Goal: Task Accomplishment & Management: Manage account settings

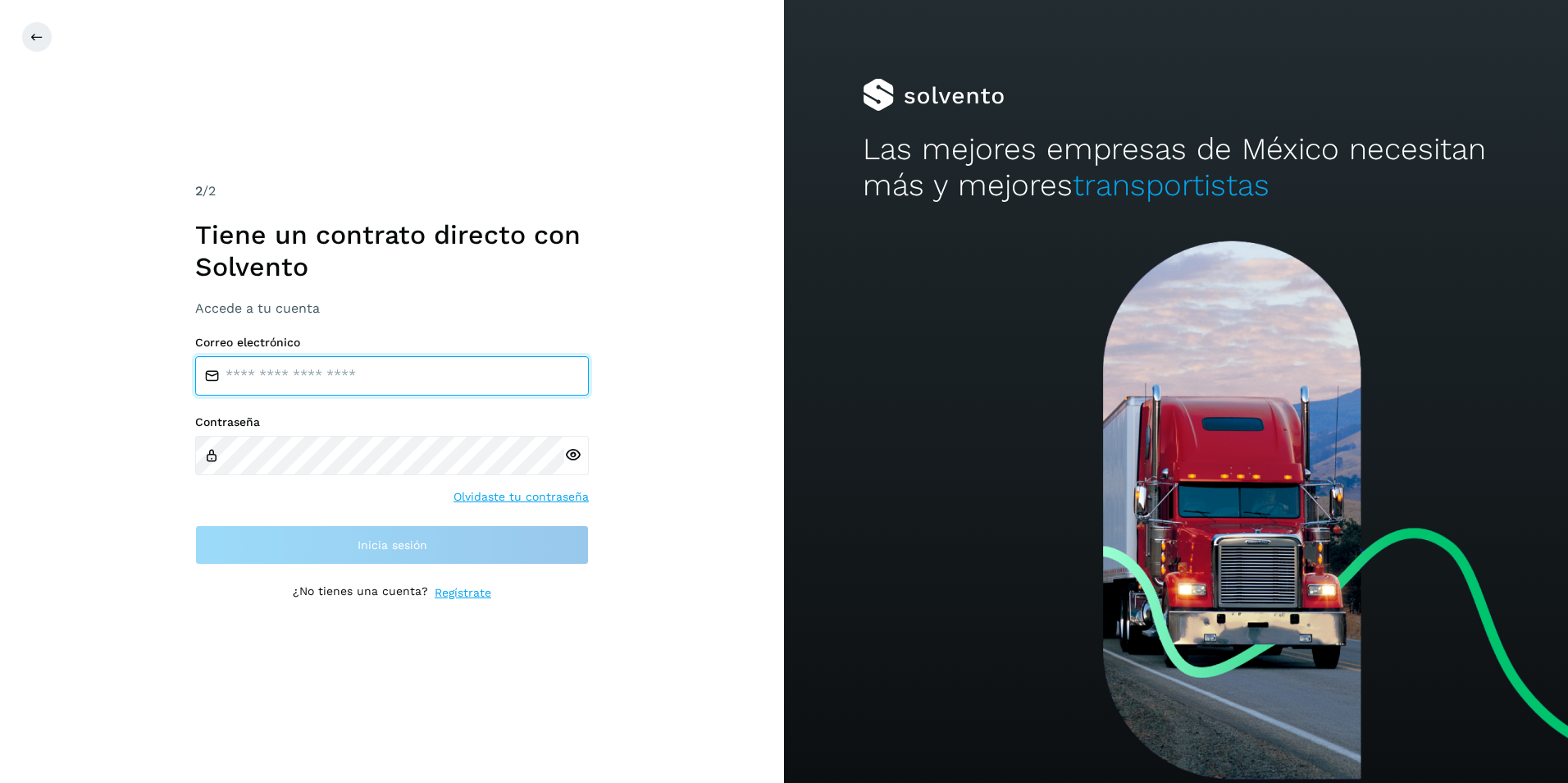
type input "**********"
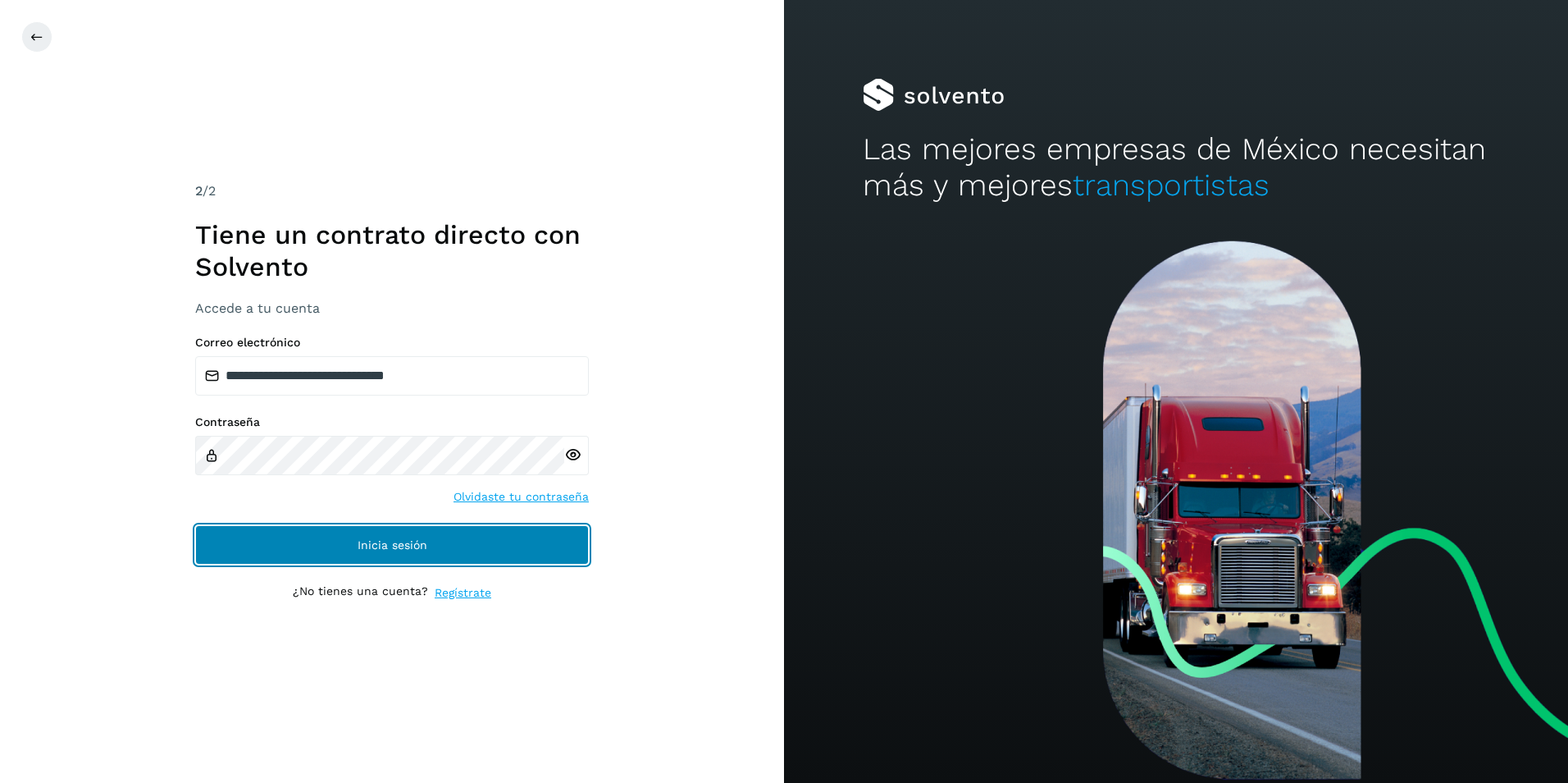
click at [197, 542] on button "Inicia sesión" at bounding box center [392, 544] width 394 height 39
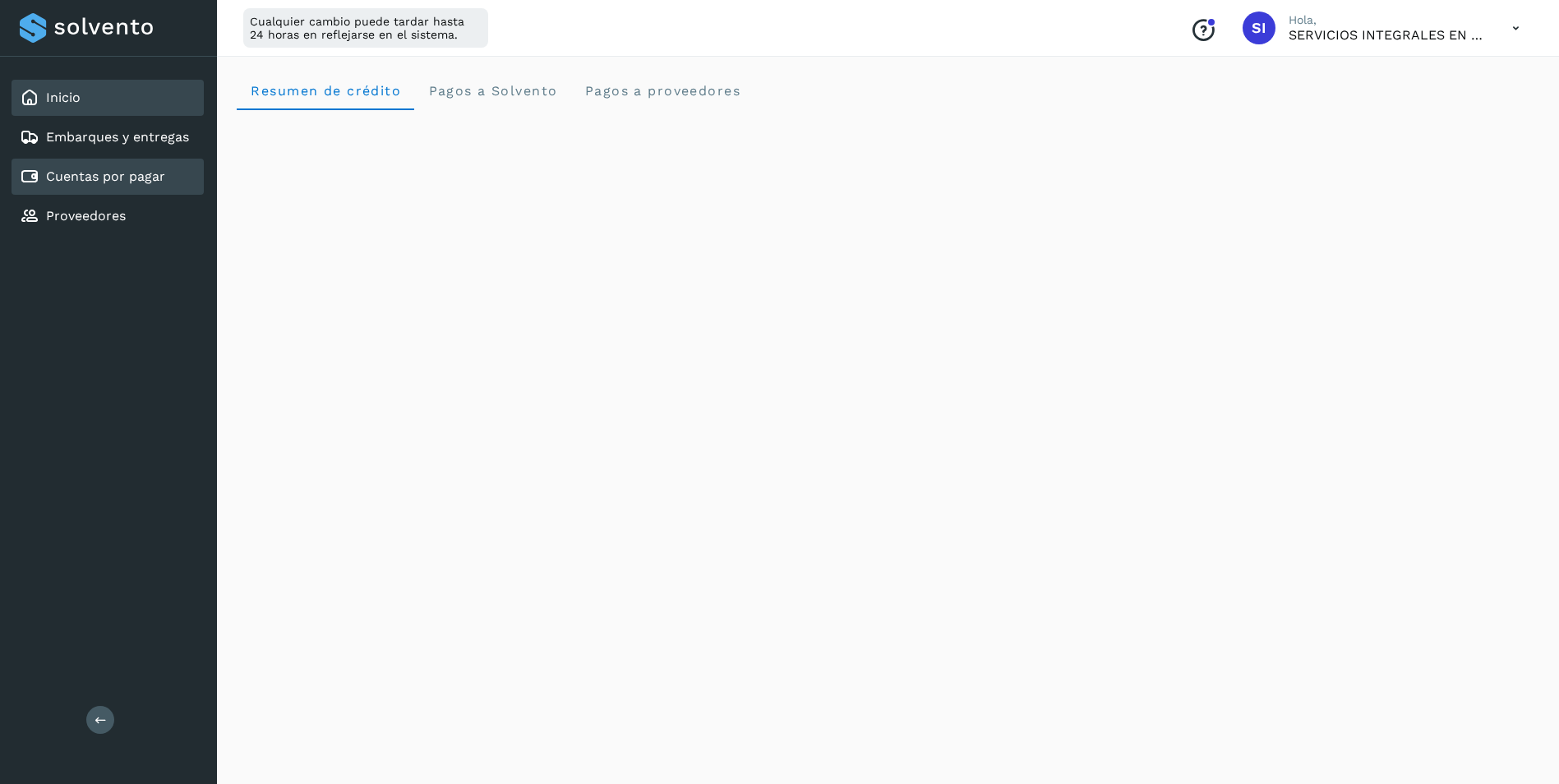
click at [109, 173] on link "Cuentas por pagar" at bounding box center [106, 176] width 119 height 16
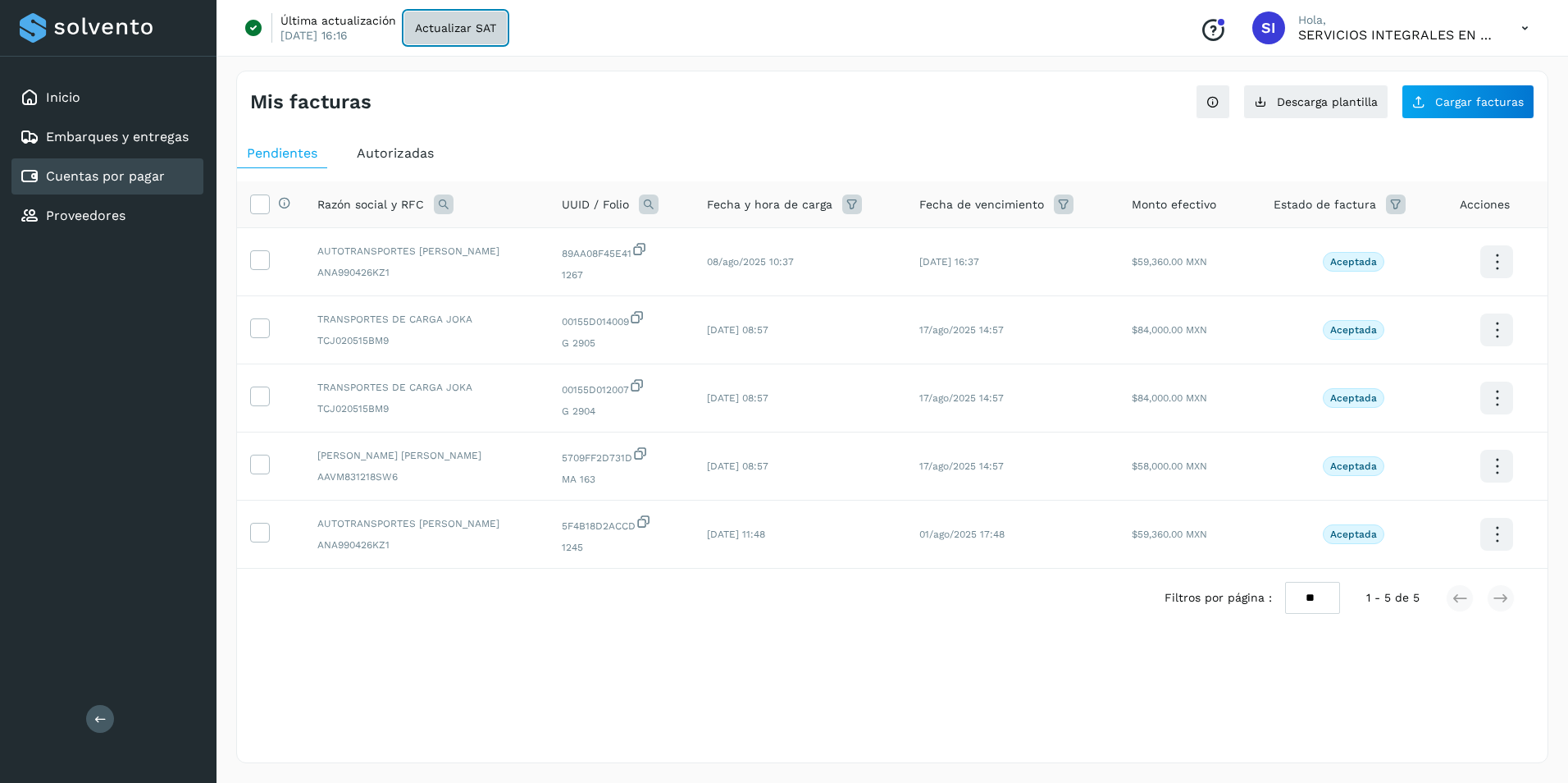
click at [434, 25] on span "Actualizar SAT" at bounding box center [455, 28] width 81 height 12
click at [78, 222] on link "Proveedores" at bounding box center [85, 215] width 79 height 16
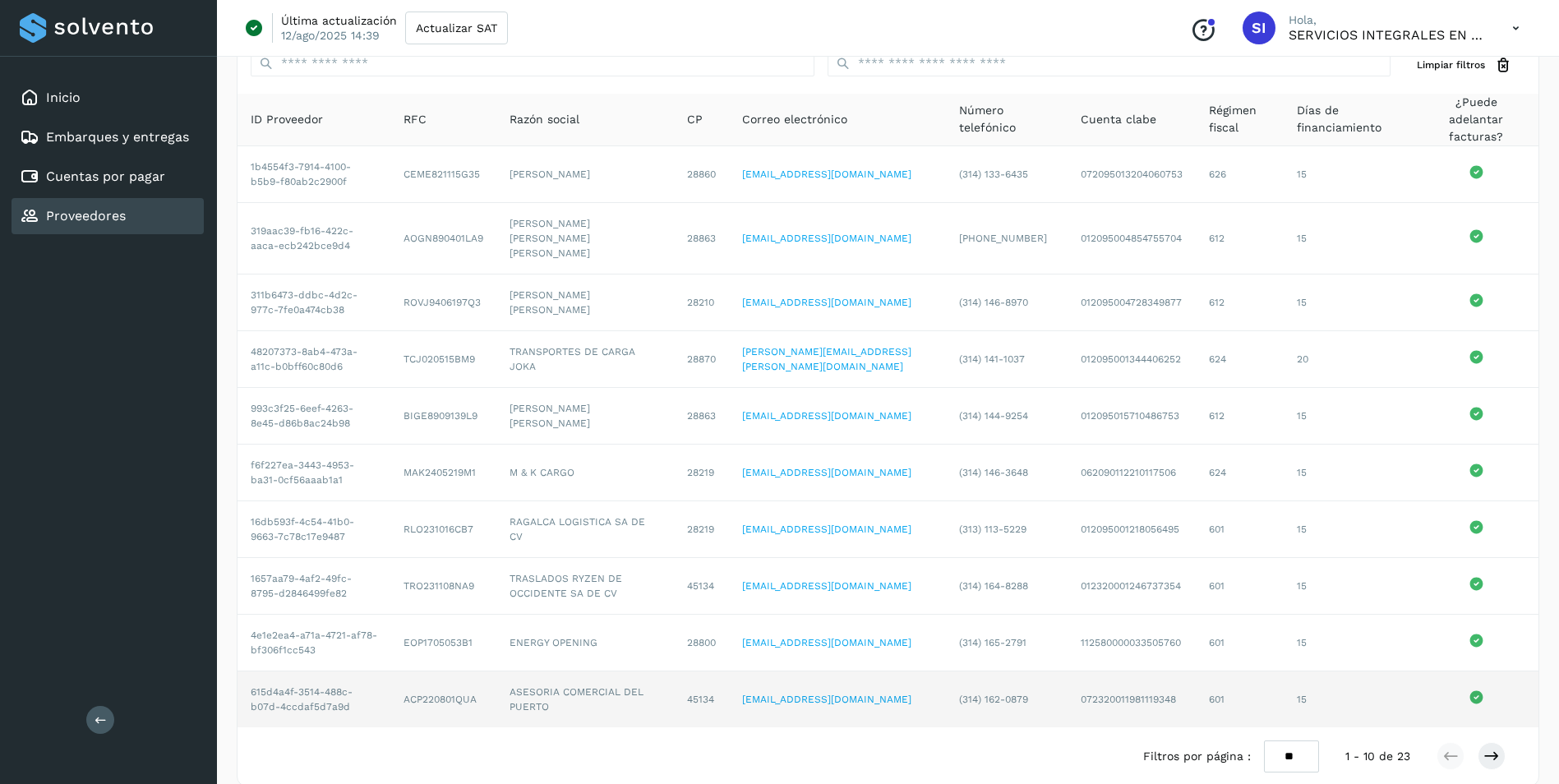
scroll to position [83, 0]
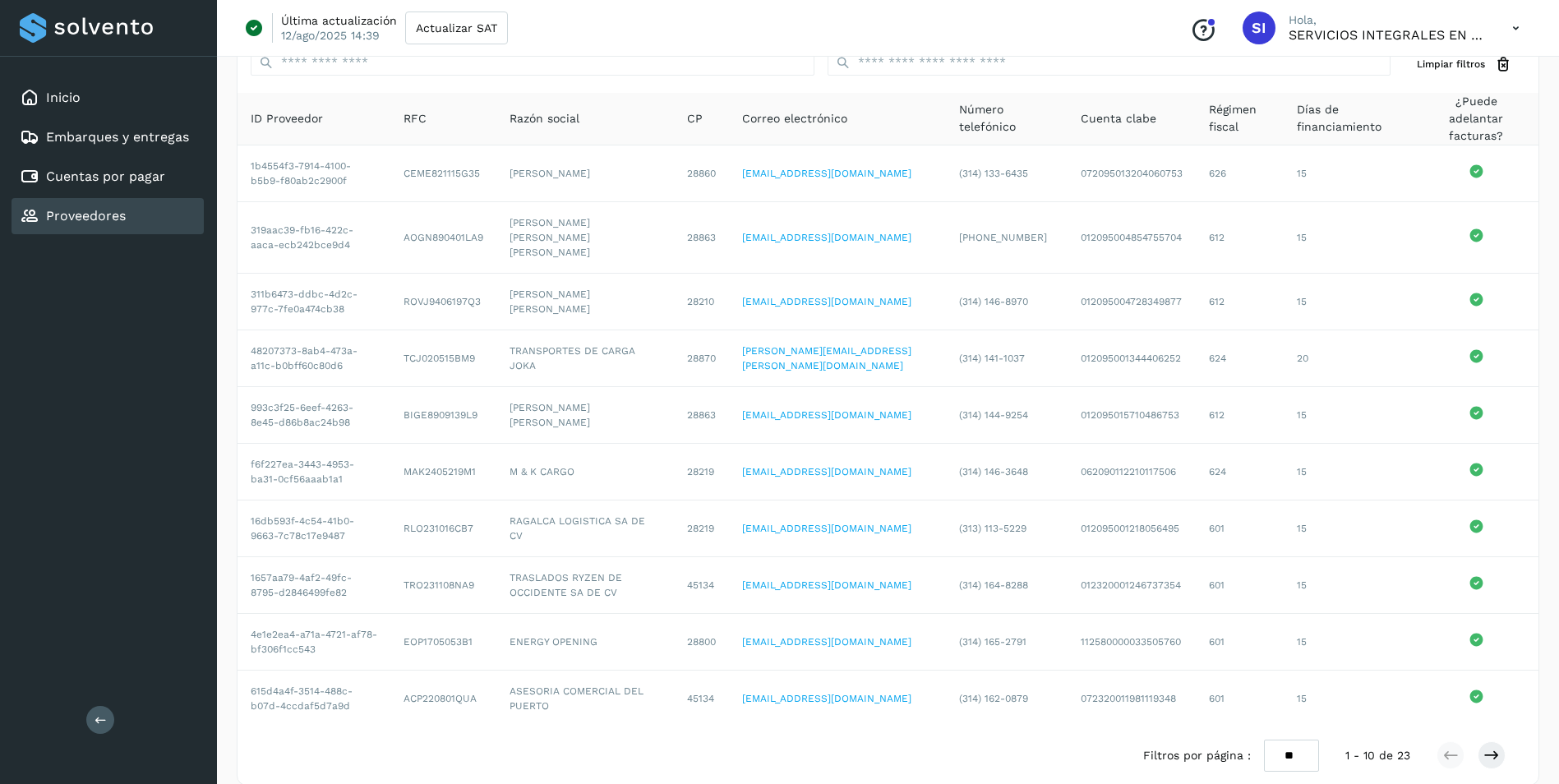
click at [855, 734] on div "Filtros por página : ** ** ** 1 - 10 de 23" at bounding box center [888, 756] width 1301 height 59
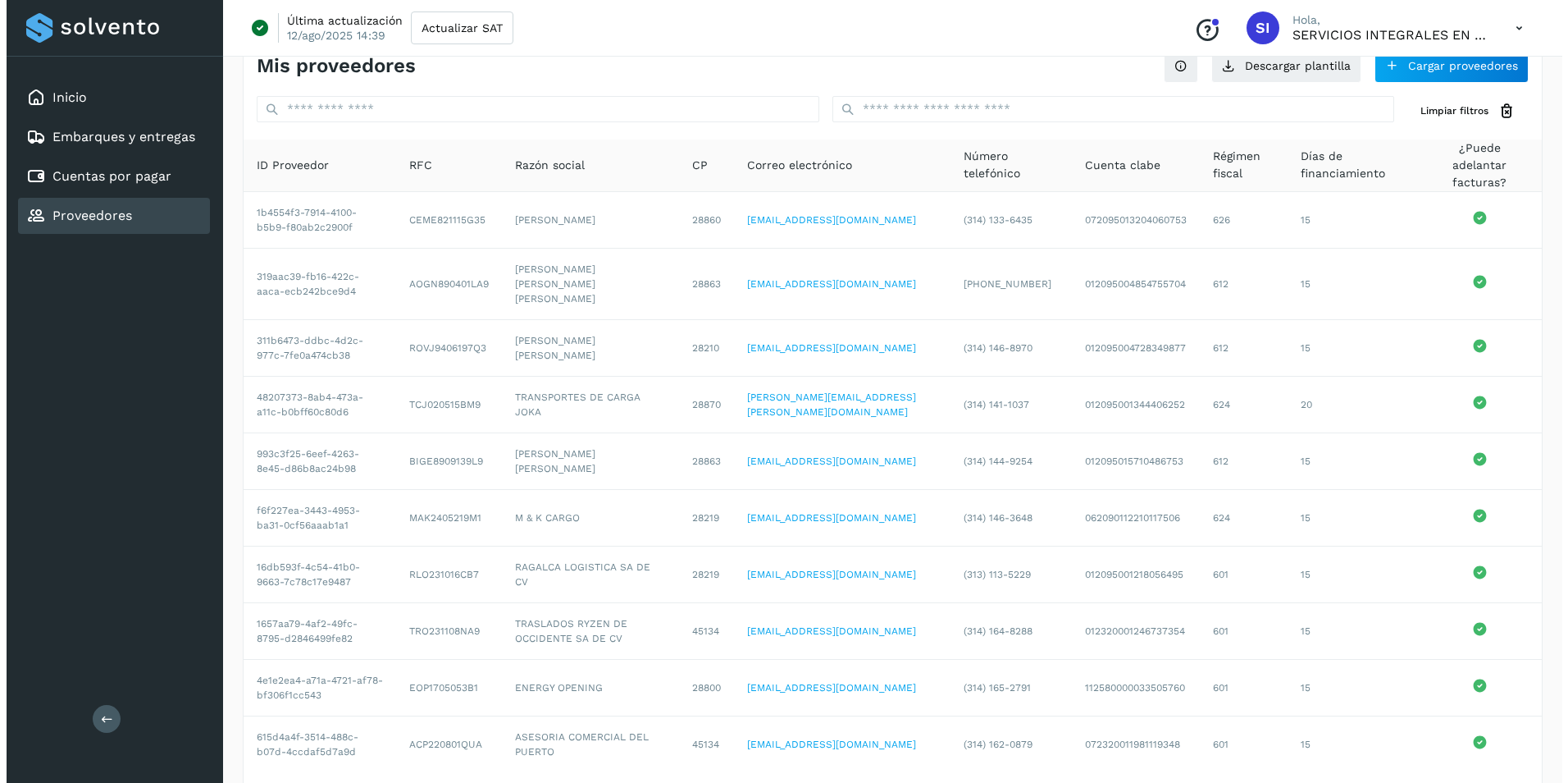
scroll to position [0, 0]
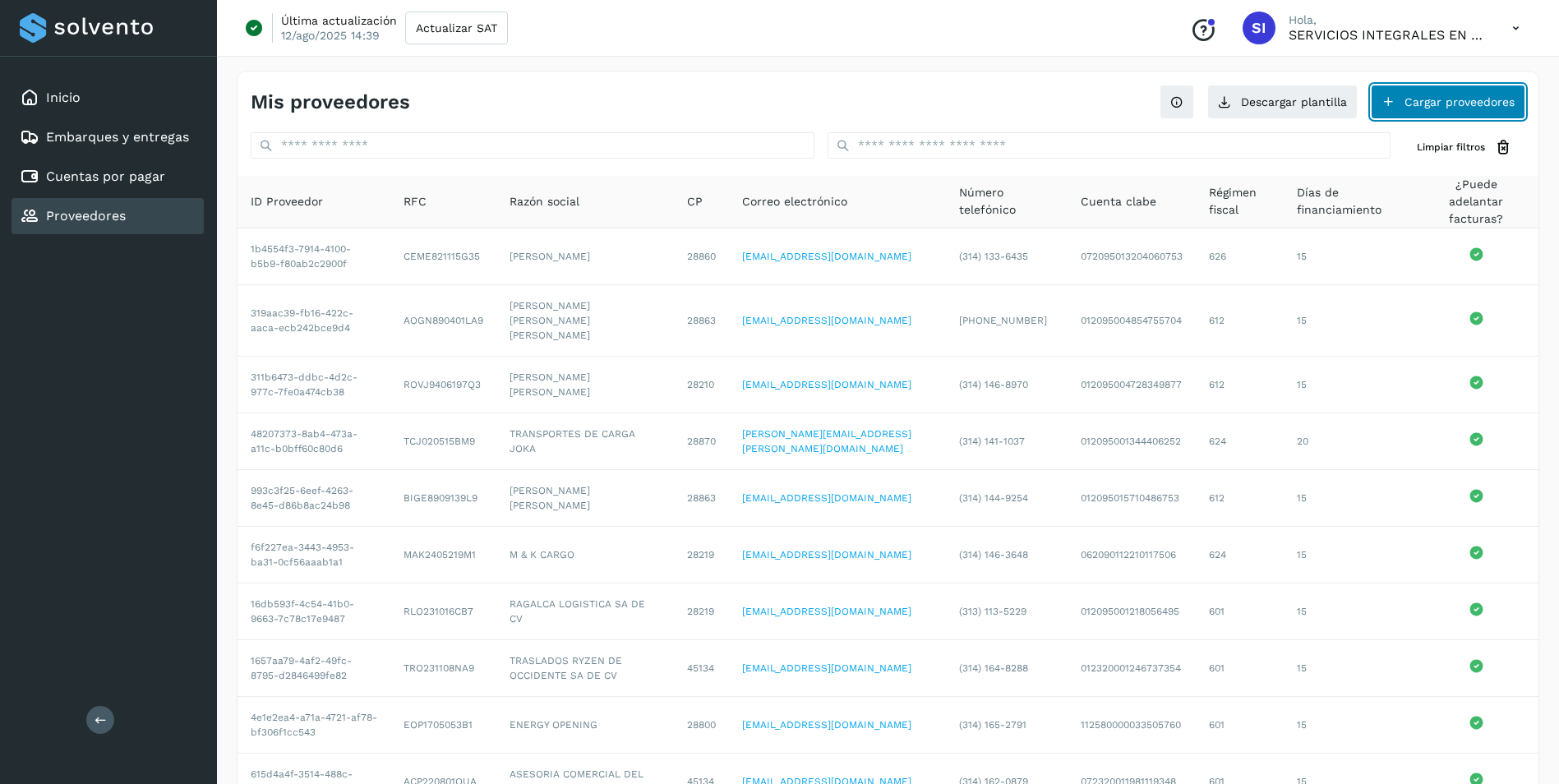
click at [1461, 105] on button "Cargar proveedores" at bounding box center [1448, 101] width 155 height 34
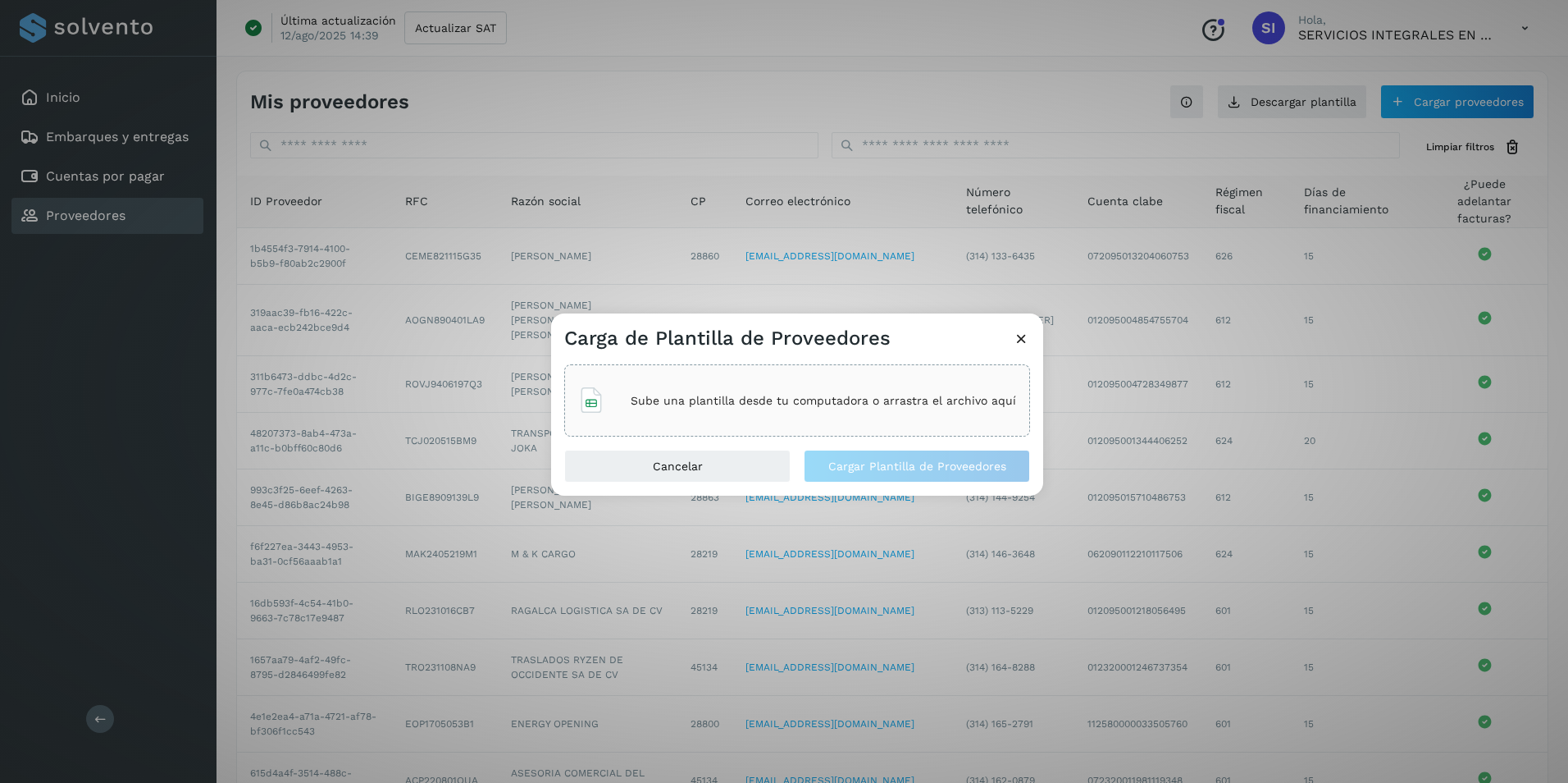
click at [682, 401] on p "Sube una plantilla desde tu computadora o arrastra el archivo aquí" at bounding box center [823, 401] width 386 height 14
click at [948, 465] on span "Cargar Plantilla de Proveedores" at bounding box center [917, 466] width 178 height 12
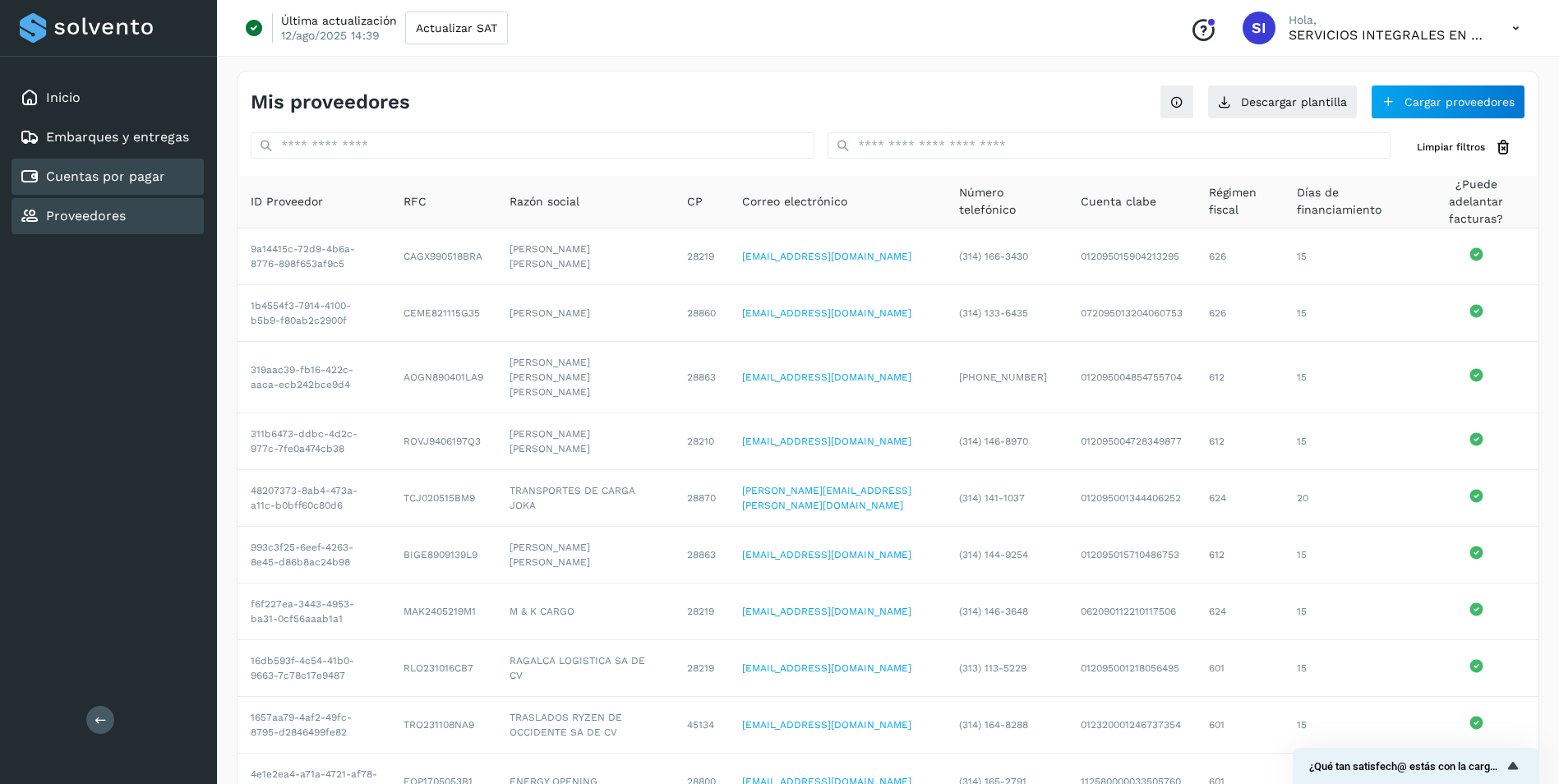
click at [126, 183] on link "Cuentas por pagar" at bounding box center [106, 176] width 119 height 16
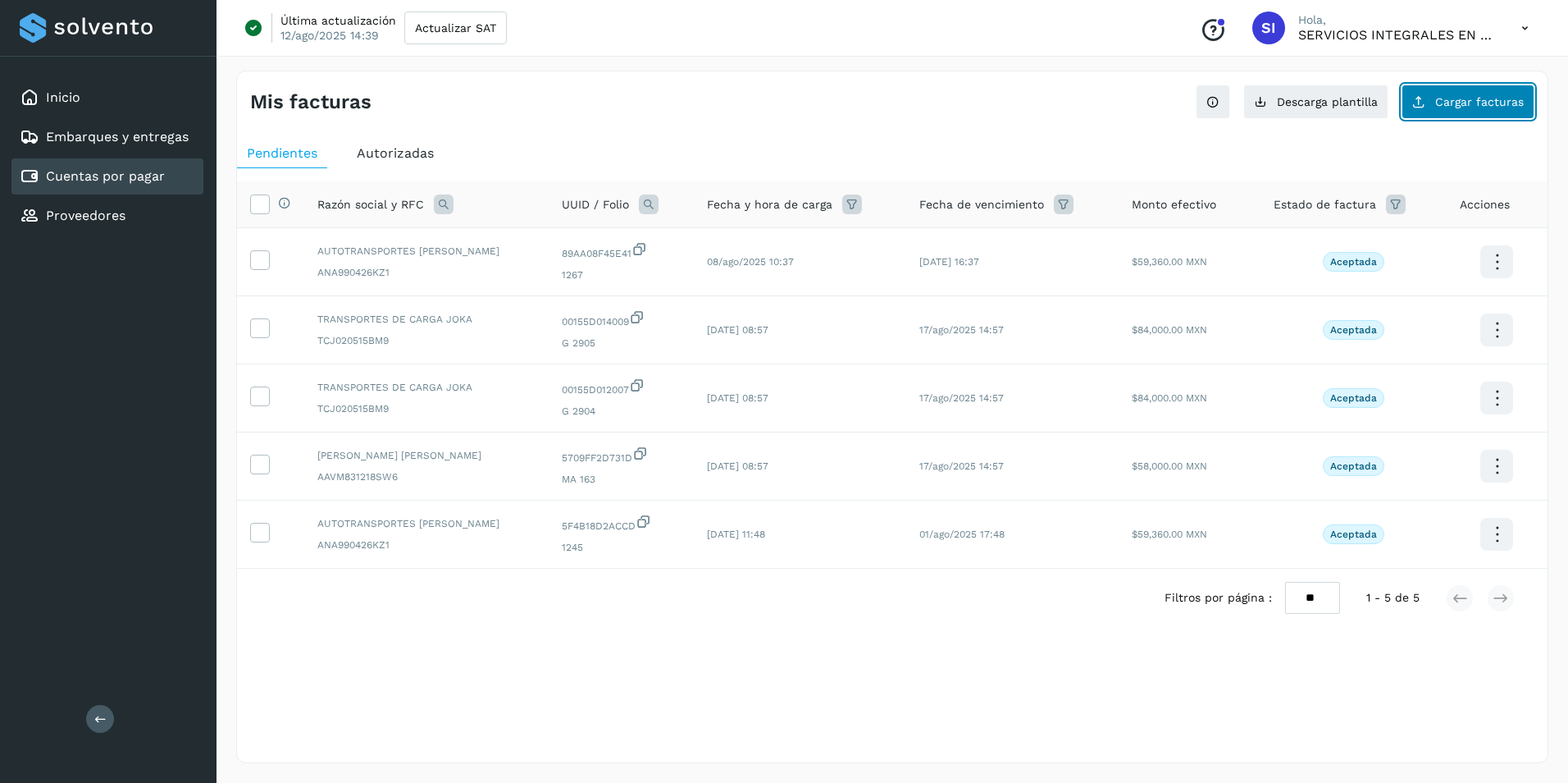
click at [1439, 111] on button "Cargar facturas" at bounding box center [1467, 101] width 133 height 34
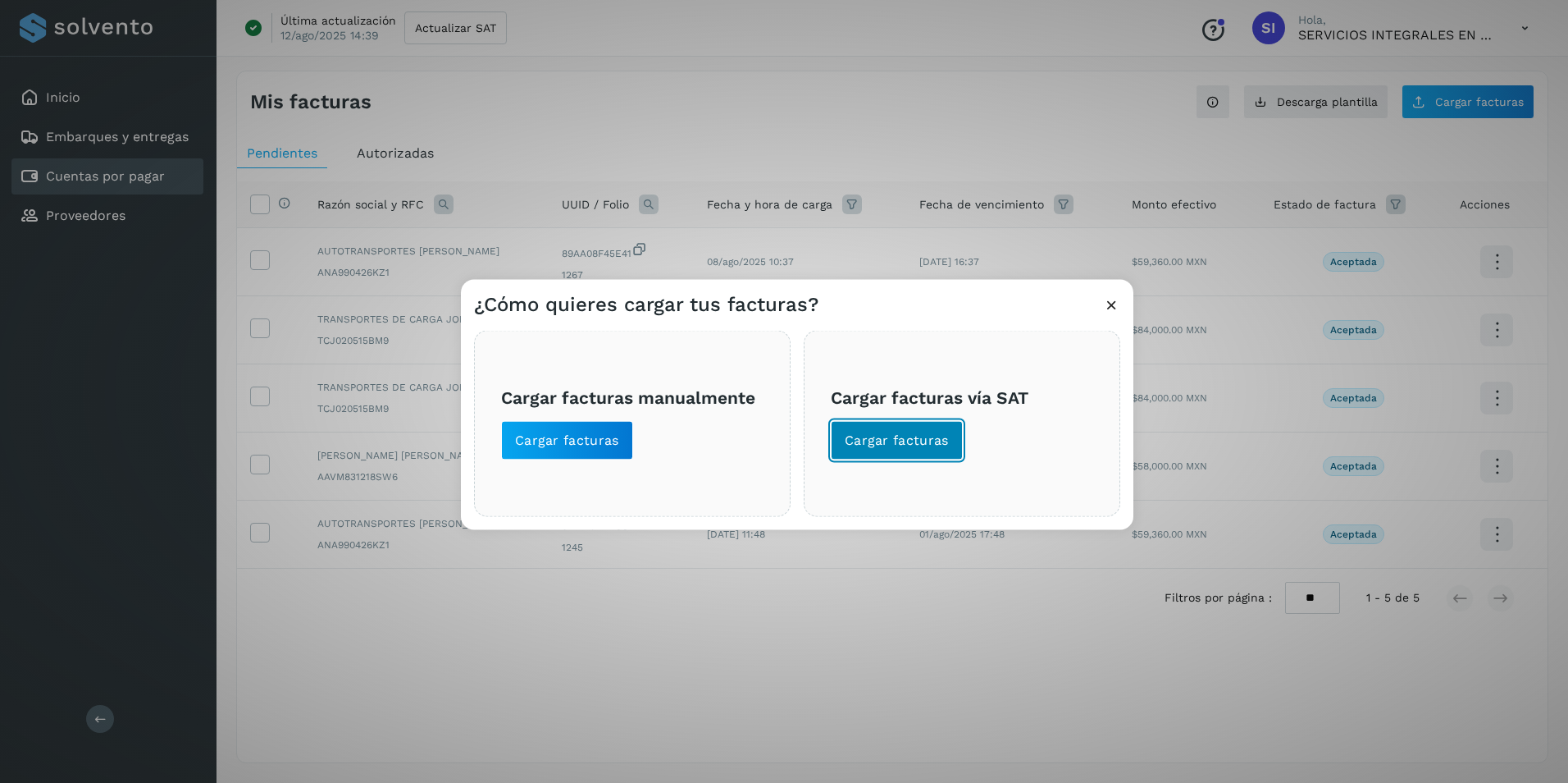
click at [934, 435] on span "Cargar facturas" at bounding box center [897, 441] width 105 height 18
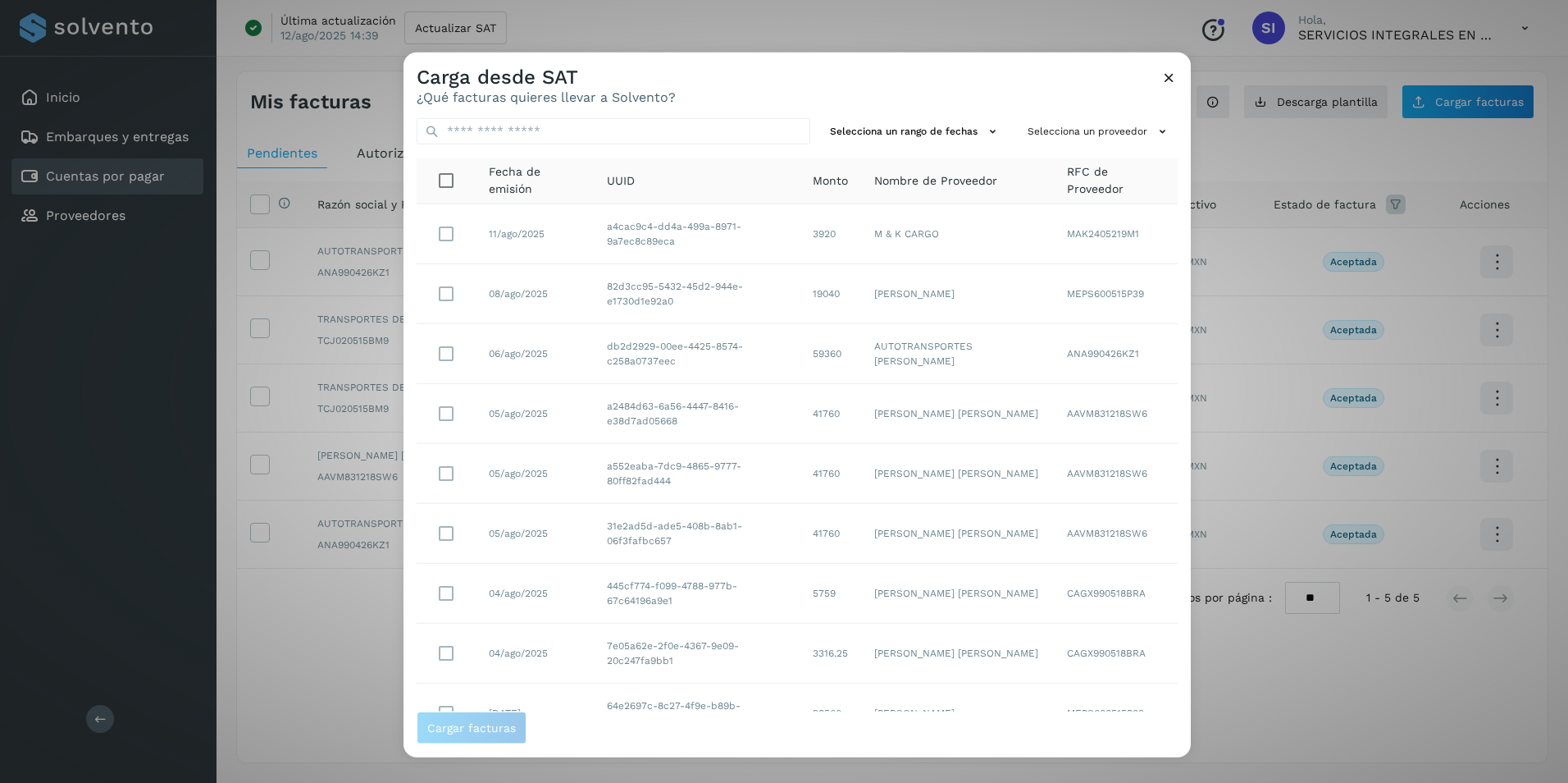
click at [1070, 339] on td "ANA990426KZ1" at bounding box center [1116, 354] width 124 height 60
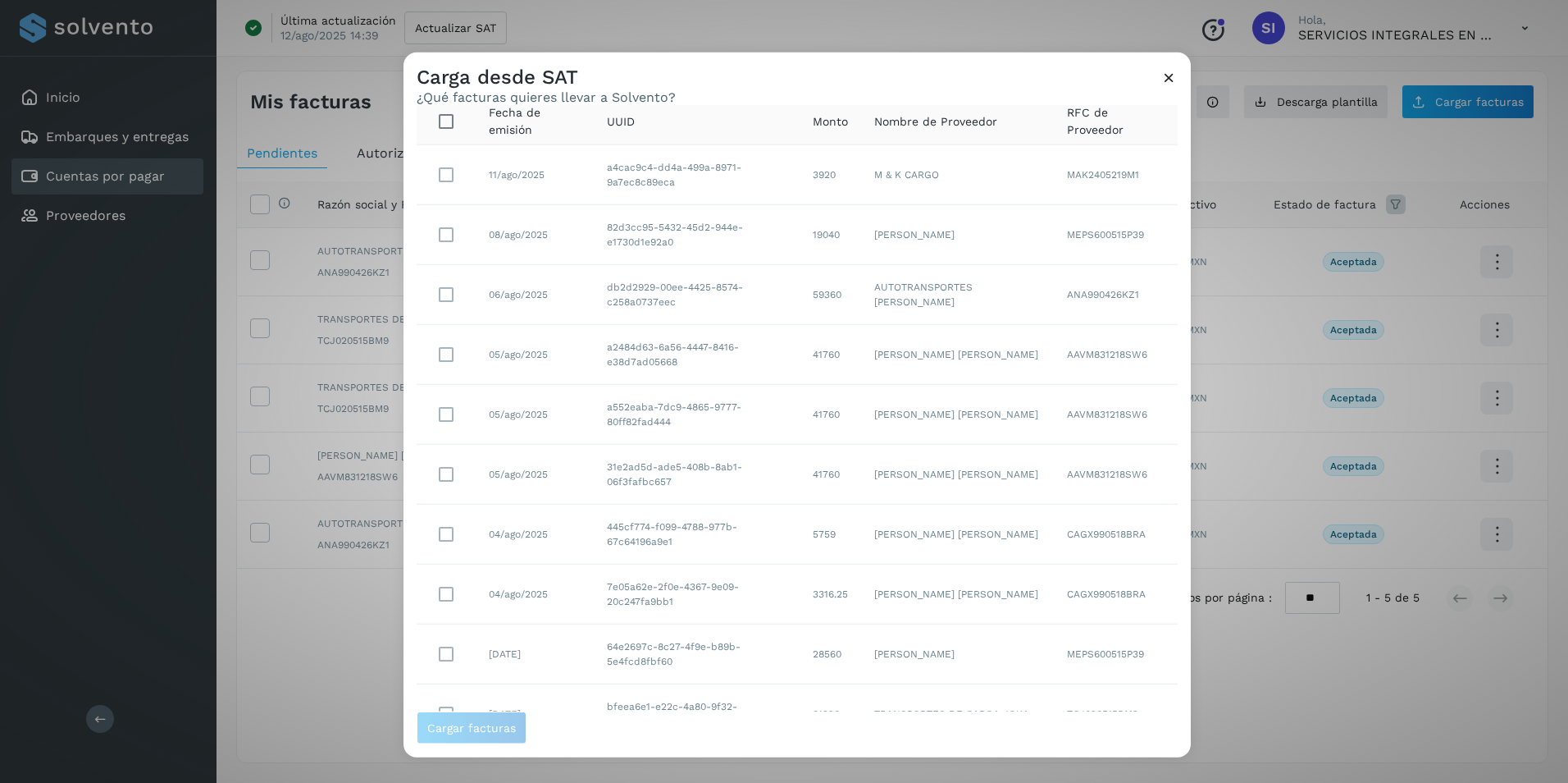
scroll to position [136, 0]
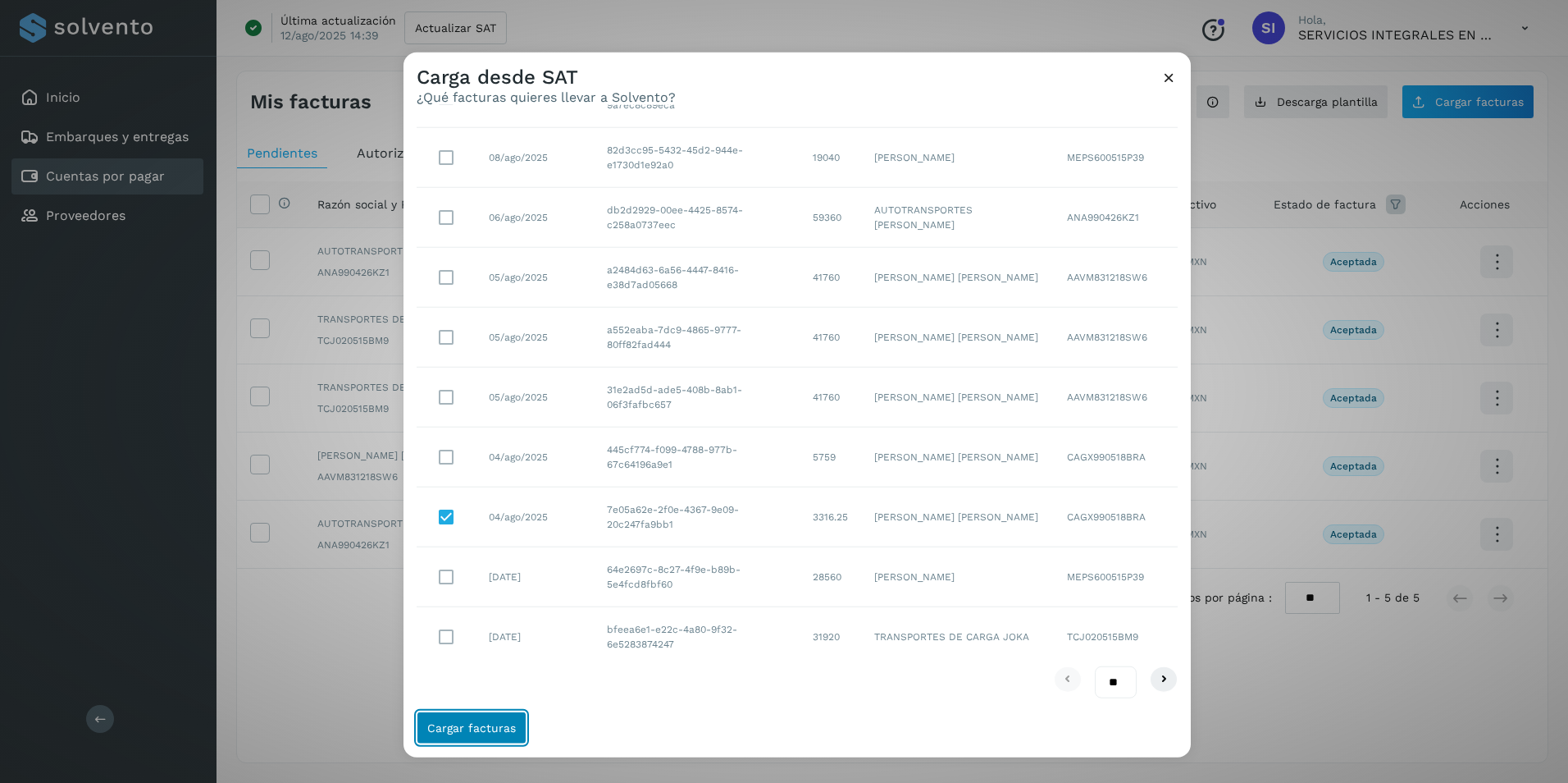
click at [475, 722] on span "Cargar facturas" at bounding box center [471, 727] width 89 height 12
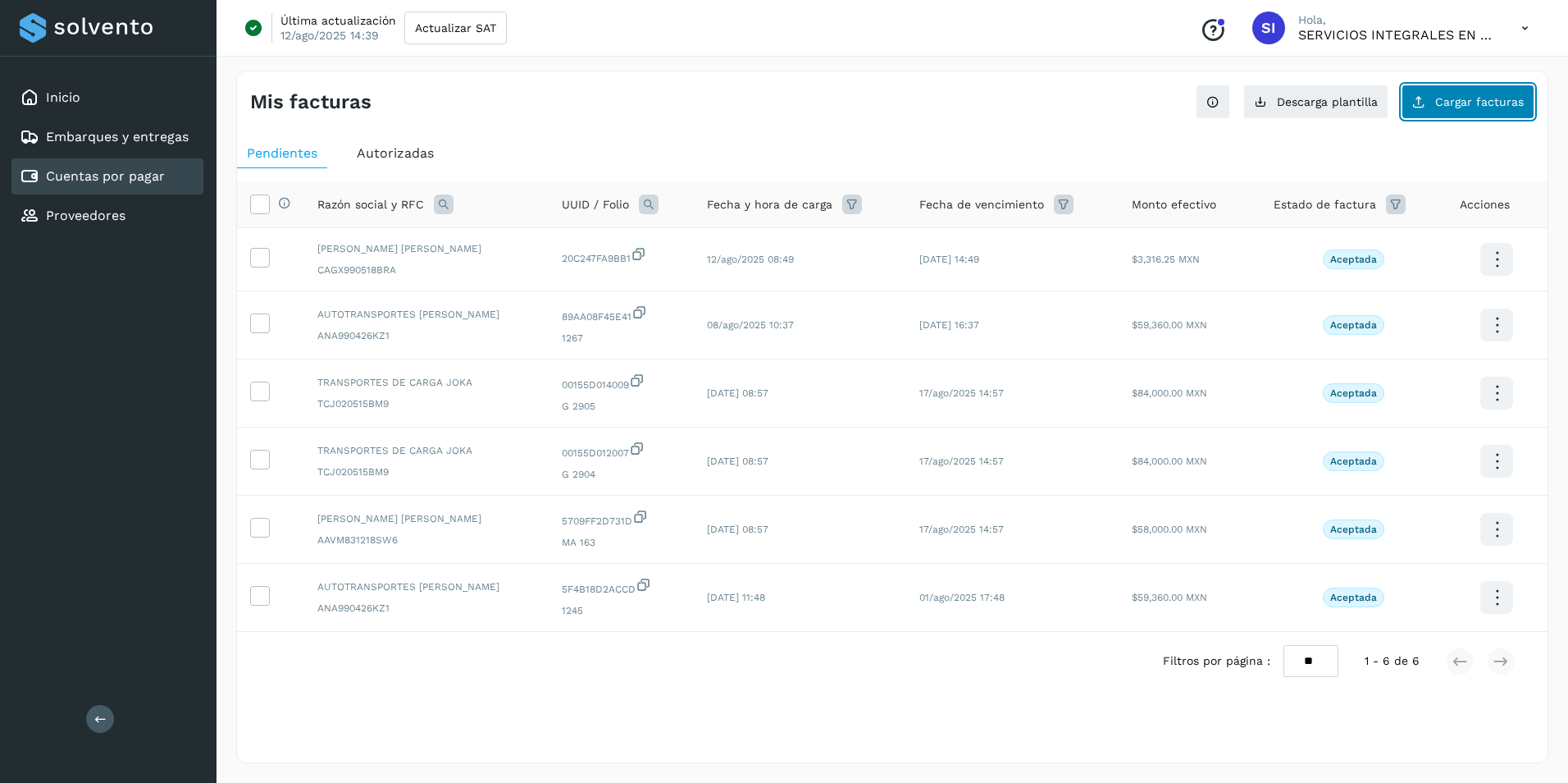
click at [1453, 114] on button "Cargar facturas" at bounding box center [1467, 101] width 133 height 34
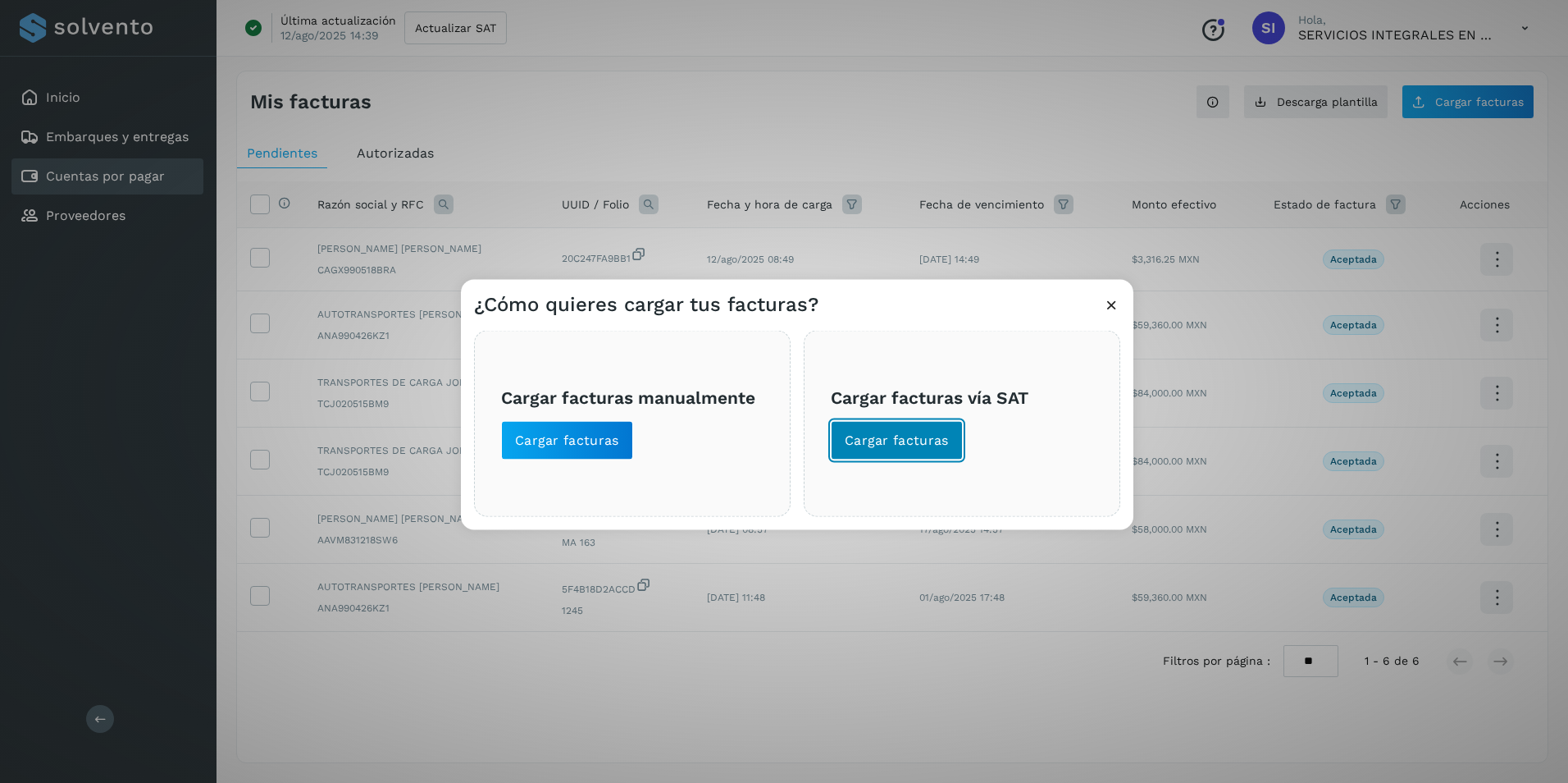
click at [916, 436] on span "Cargar facturas" at bounding box center [897, 441] width 105 height 18
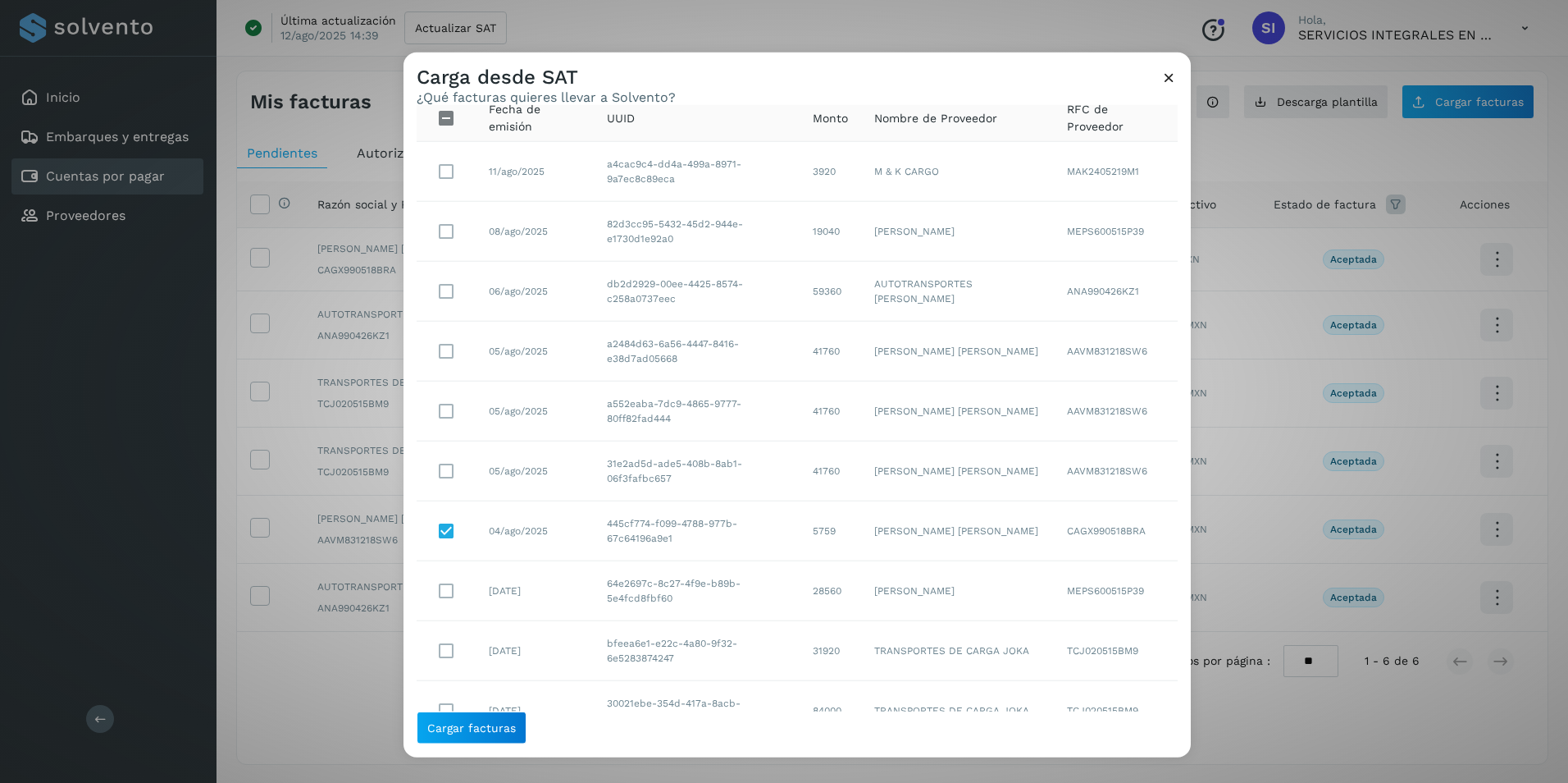
scroll to position [0, 0]
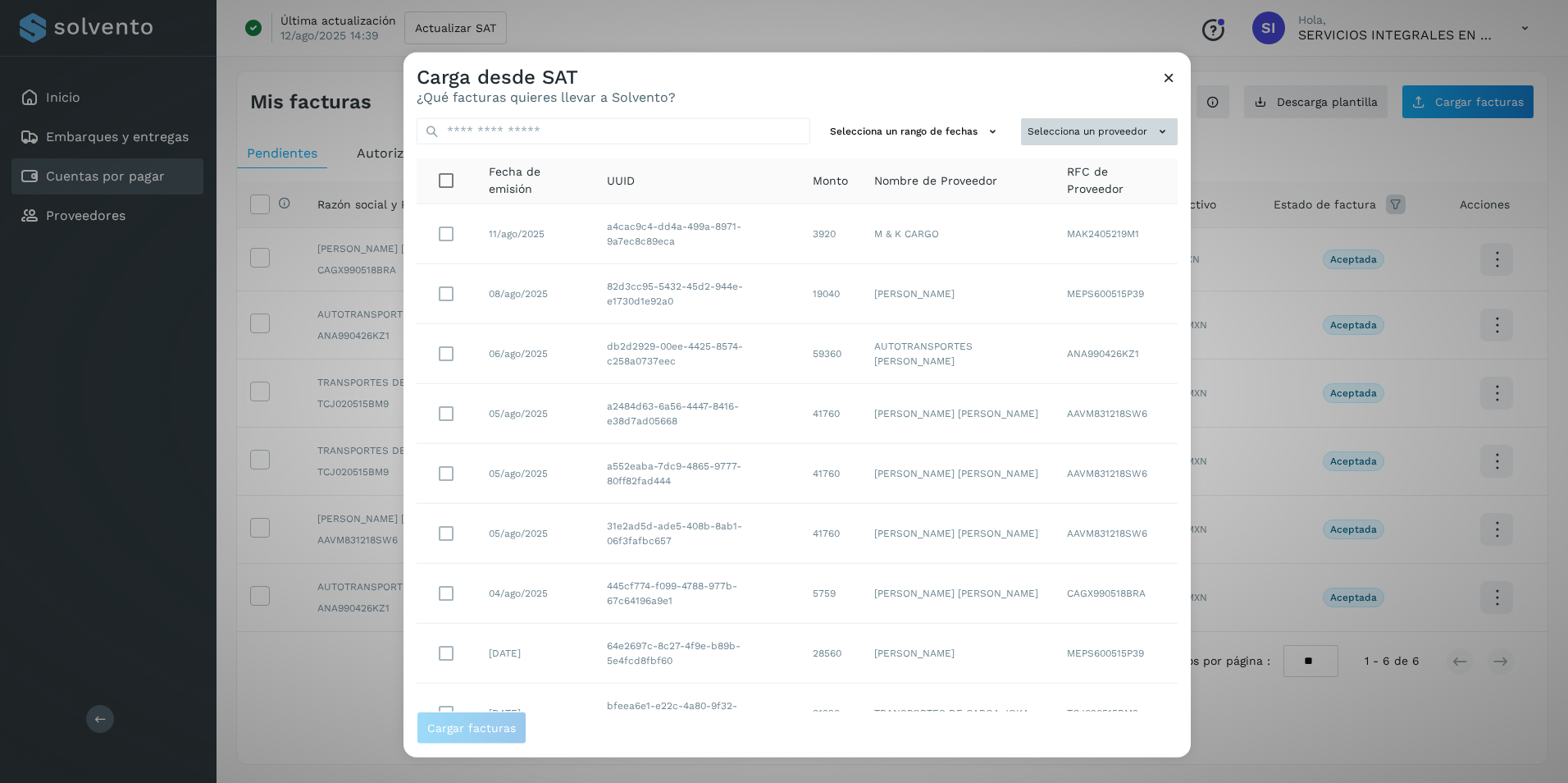
click at [1100, 135] on button "Selecciona un proveedor" at bounding box center [1099, 132] width 156 height 27
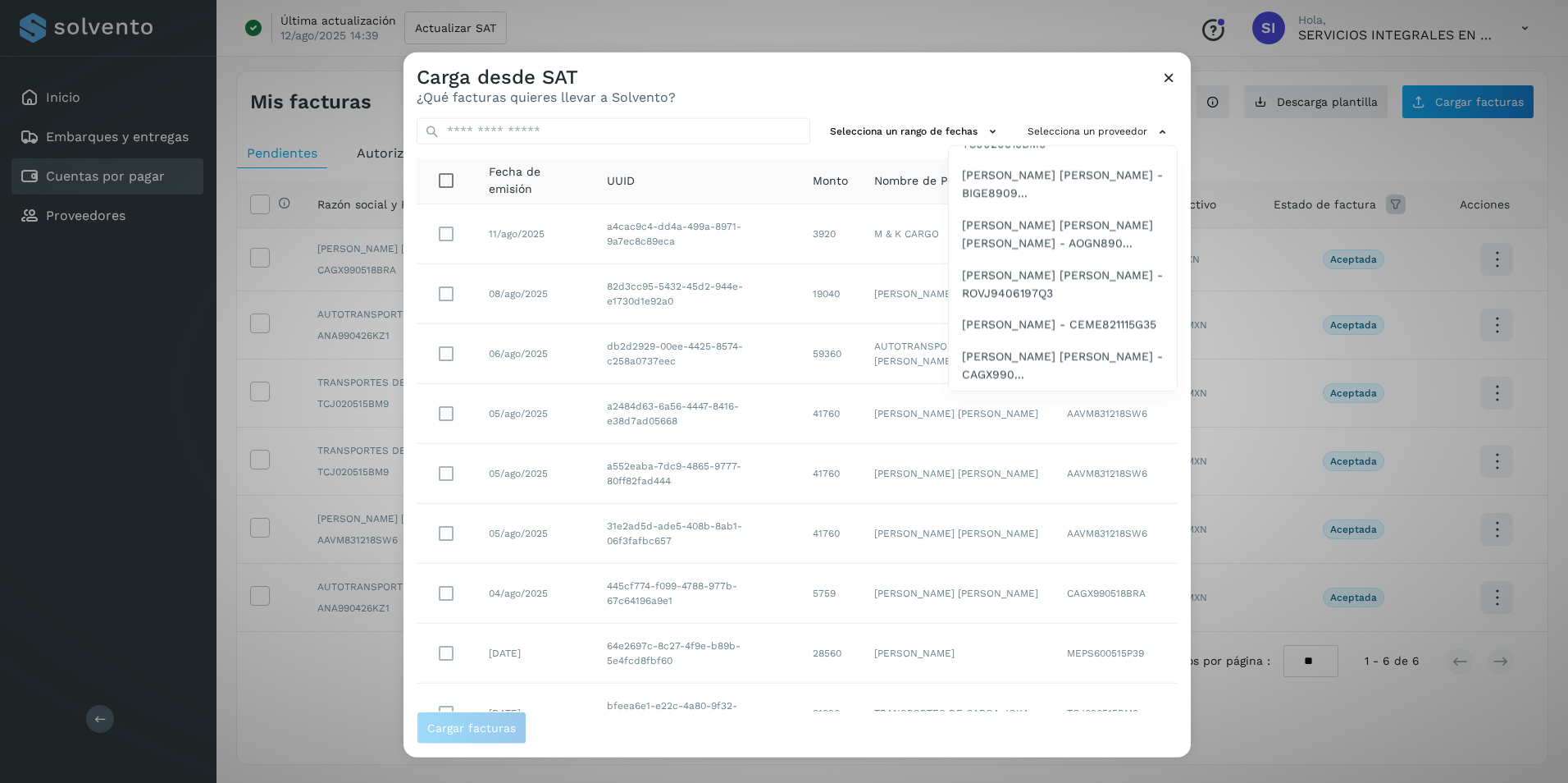
scroll to position [970, 0]
click at [1025, 355] on span "ALBERTO EFRAIN CARDENAS GARCIA - CAGX990..." at bounding box center [1063, 366] width 201 height 37
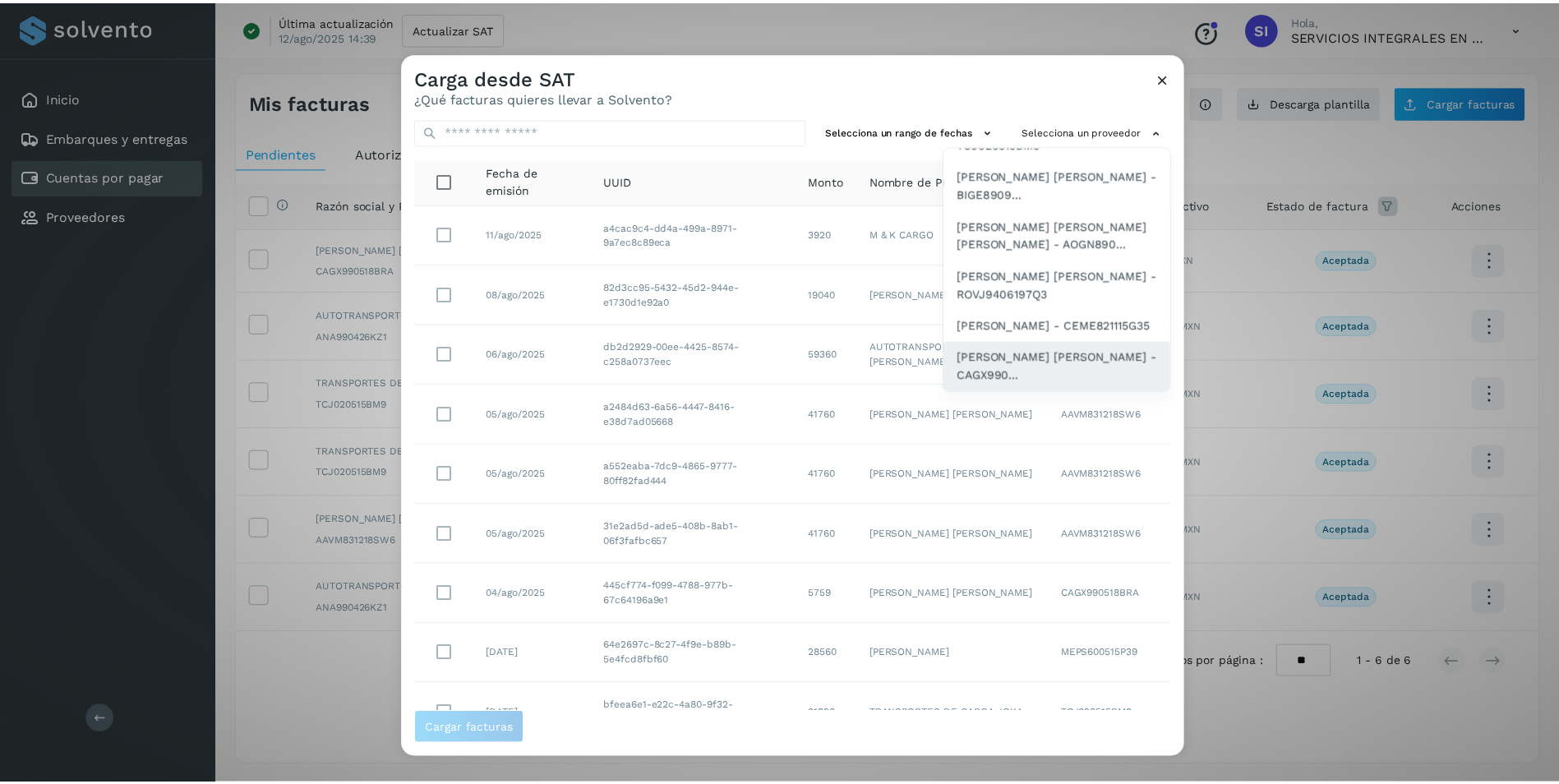
scroll to position [0, 0]
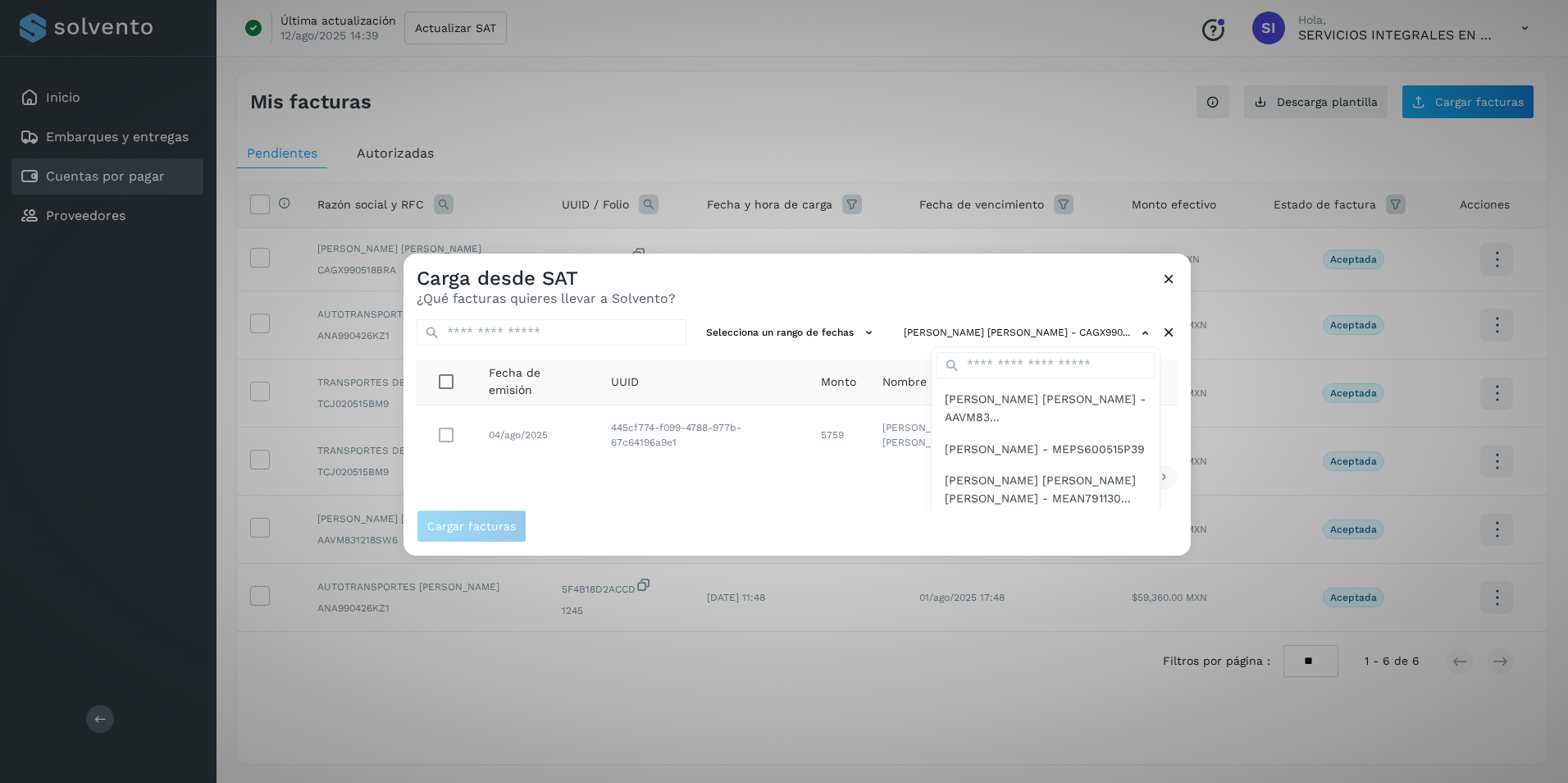
drag, startPoint x: 815, startPoint y: 267, endPoint x: 815, endPoint y: 297, distance: 30.0
click at [815, 297] on div at bounding box center [1187, 644] width 1568 height 783
click at [833, 294] on div "Carga desde SAT ¿Qué facturas quieres llevar a Solvento?" at bounding box center [797, 280] width 787 height 53
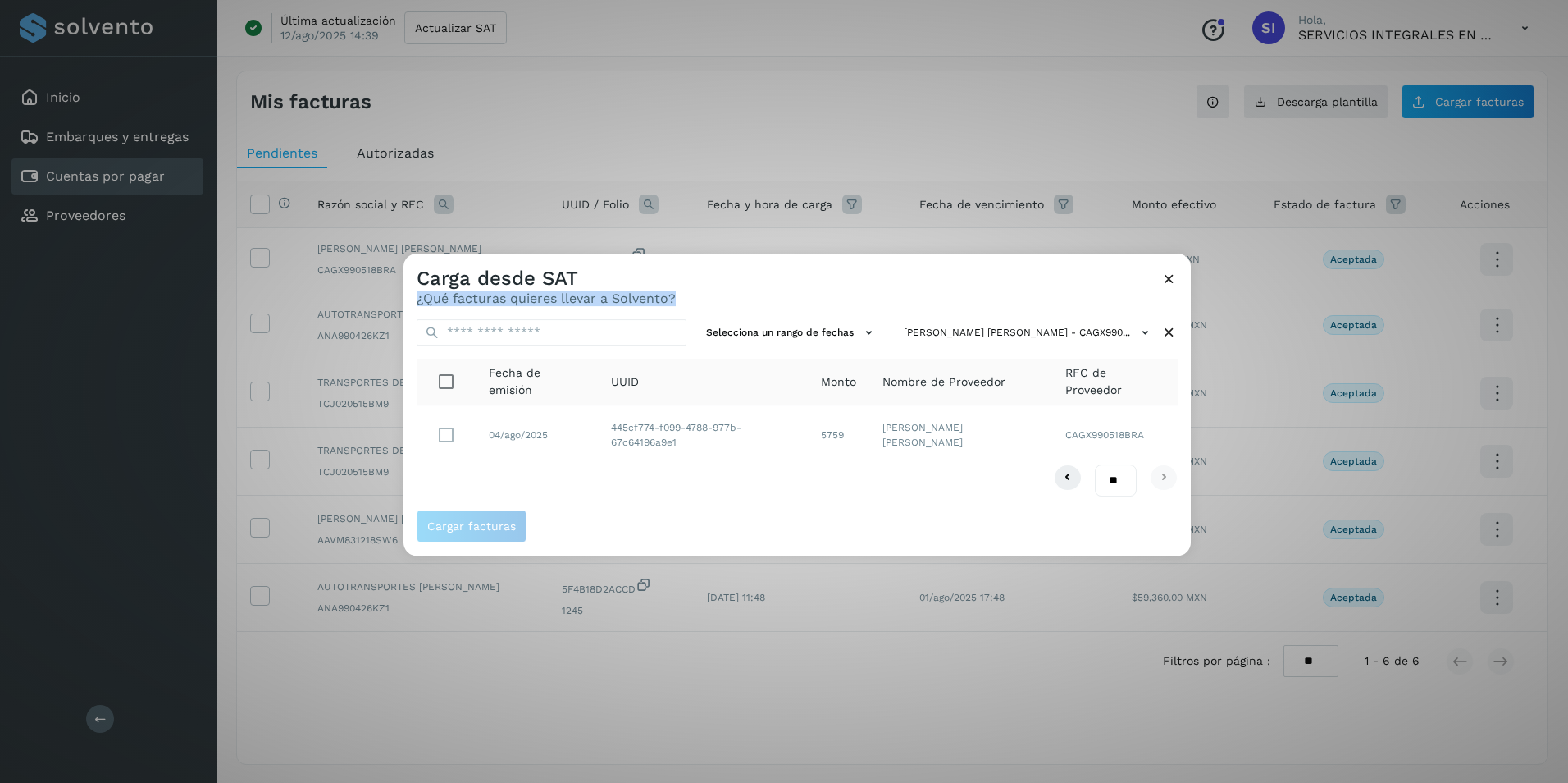
drag, startPoint x: 836, startPoint y: 280, endPoint x: 865, endPoint y: 304, distance: 37.6
click at [865, 304] on div "Carga desde SAT ¿Qué facturas quieres llevar a Solvento?" at bounding box center [797, 280] width 787 height 53
click at [472, 529] on span "Cargar facturas" at bounding box center [471, 526] width 89 height 12
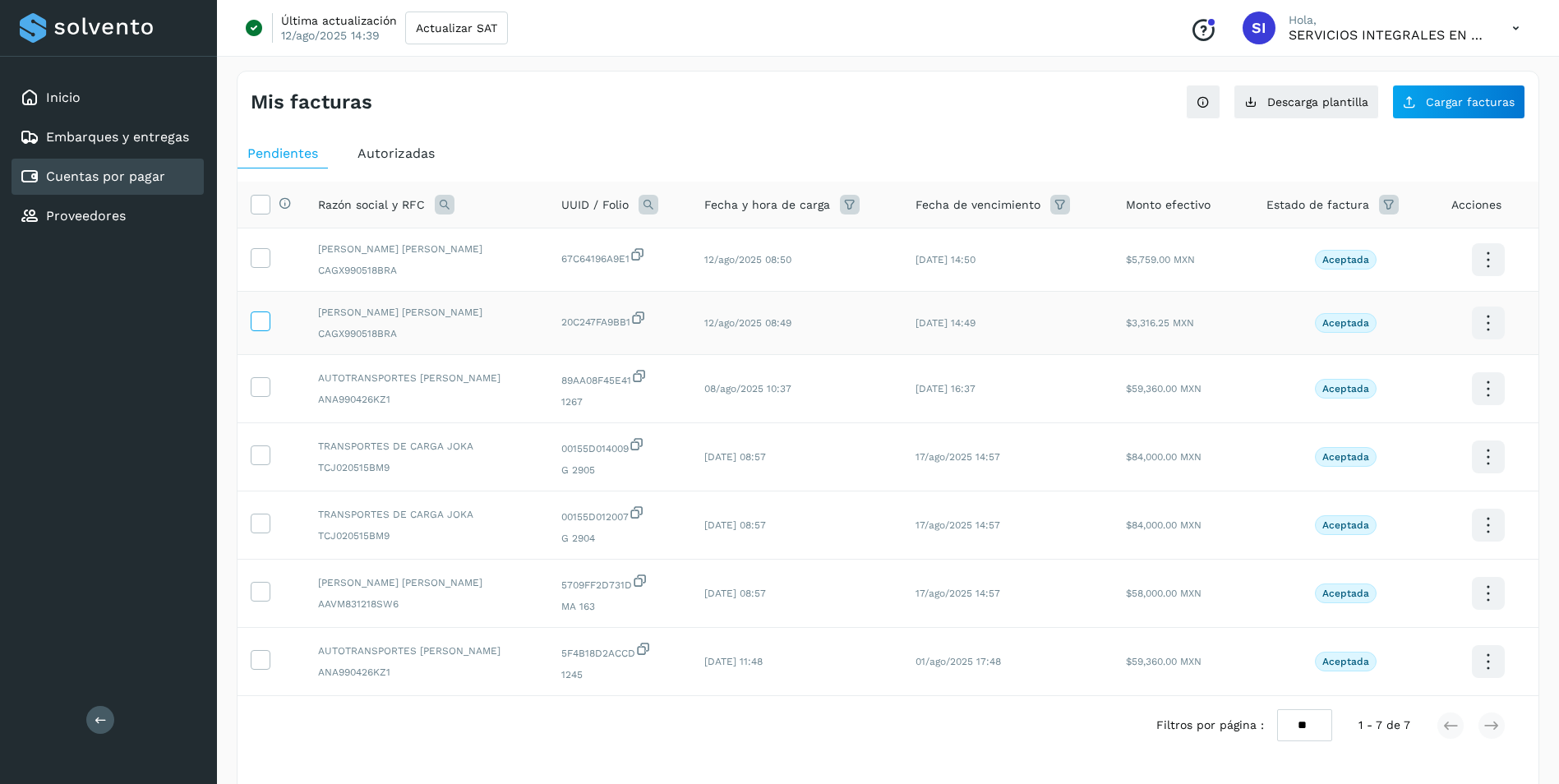
click at [258, 323] on icon at bounding box center [260, 320] width 18 height 18
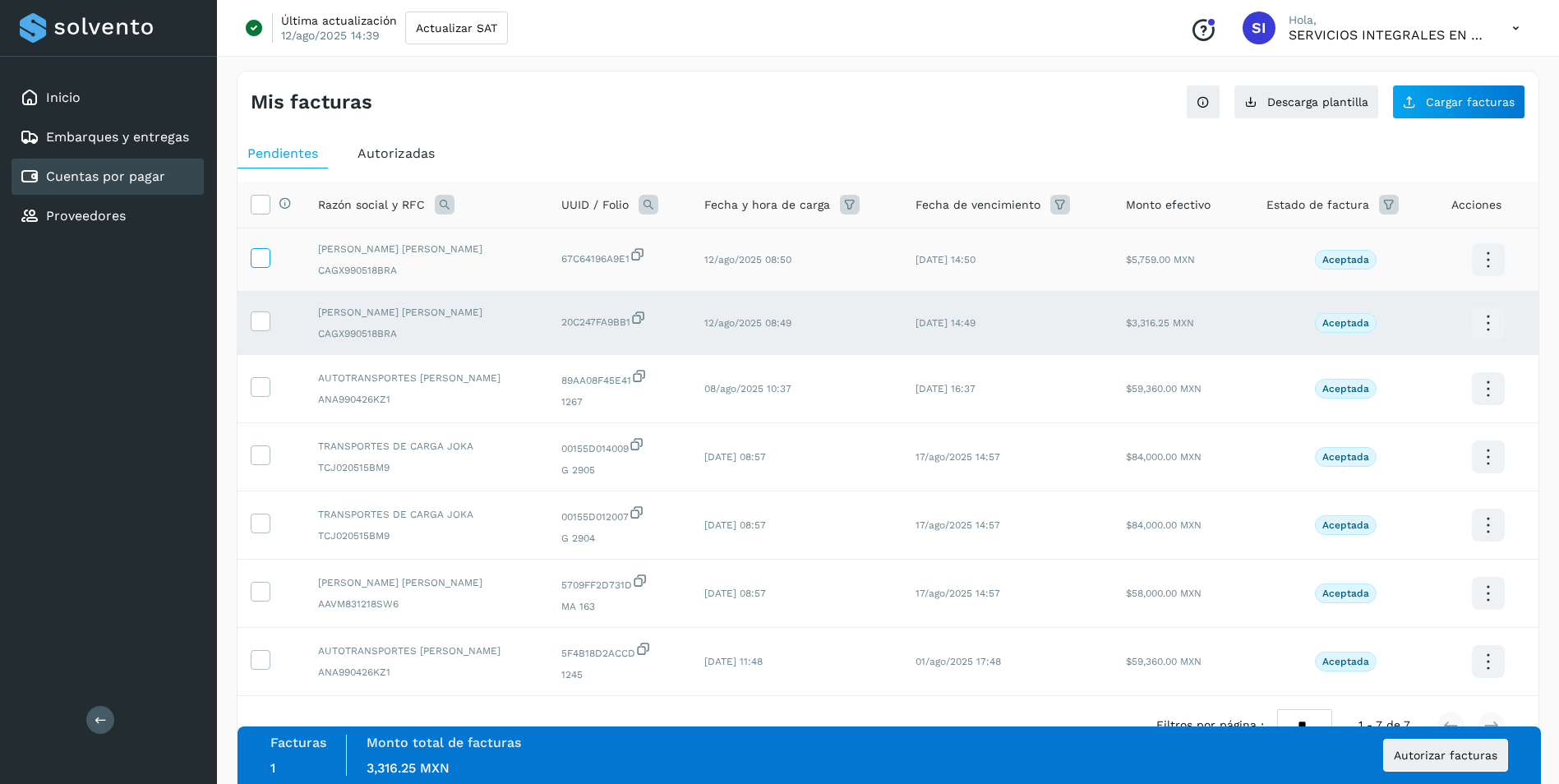
click at [265, 264] on icon at bounding box center [260, 256] width 18 height 18
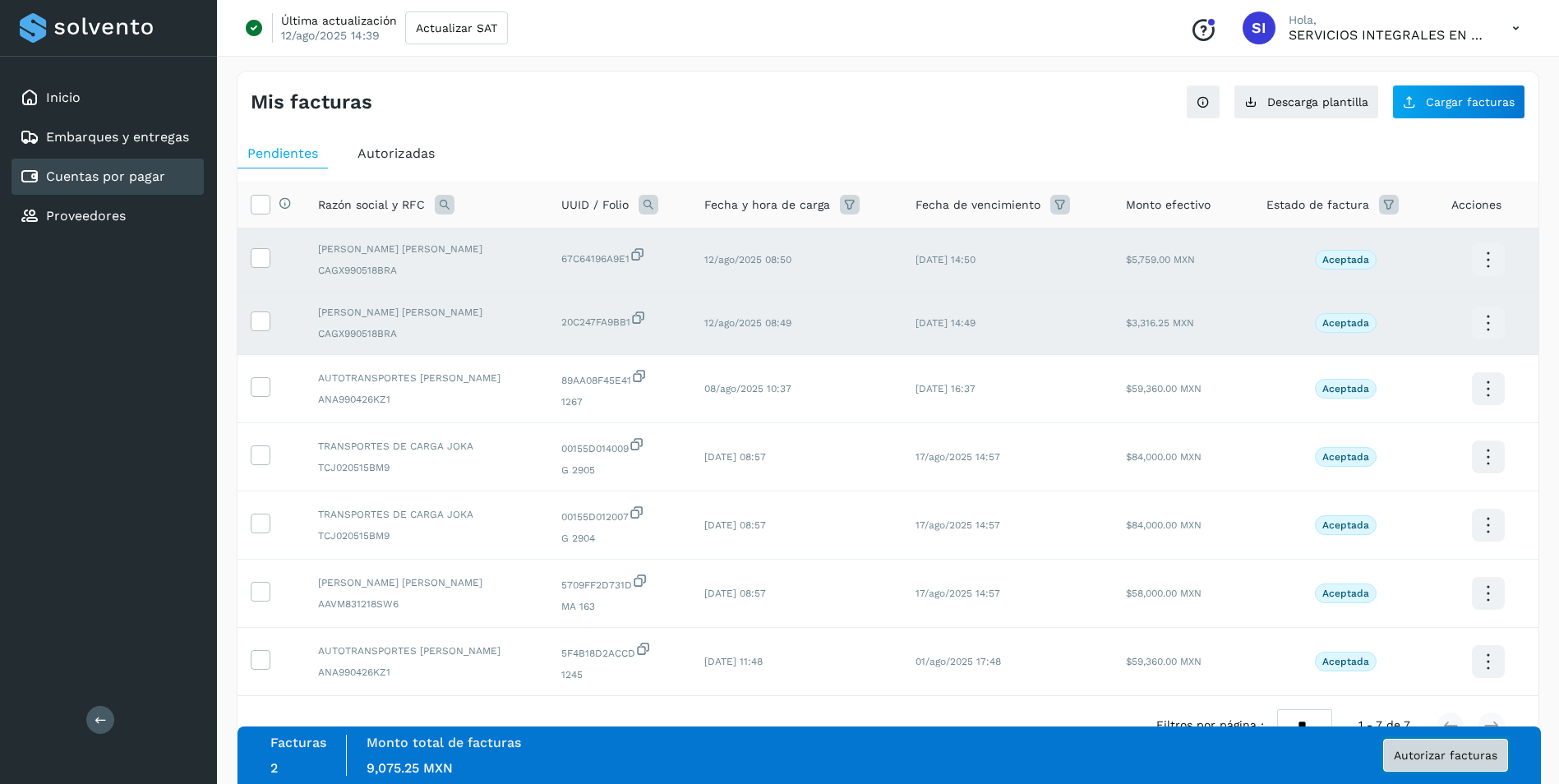
click at [1461, 753] on span "Autorizar facturas" at bounding box center [1446, 756] width 104 height 12
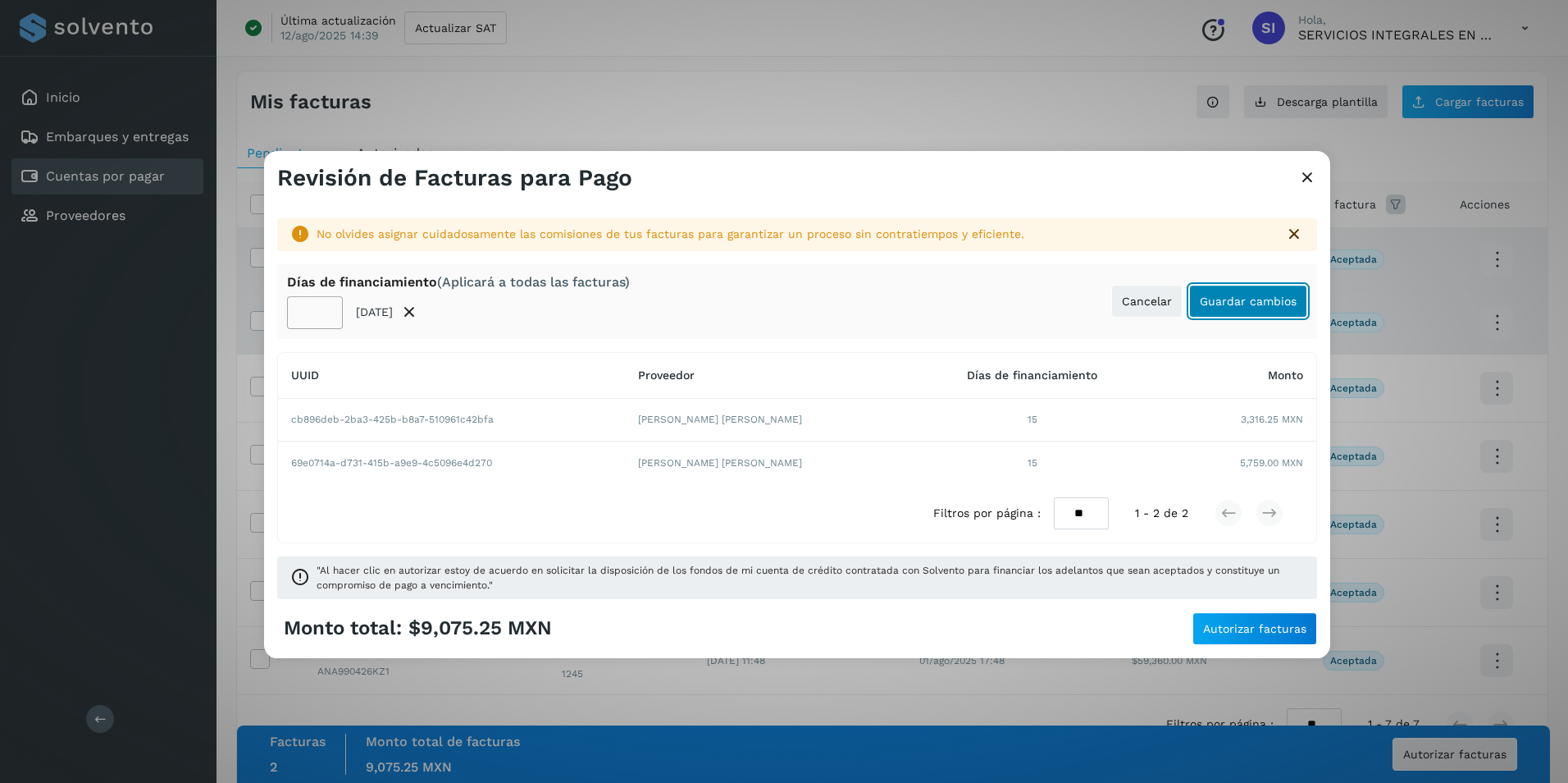
click at [1223, 301] on span "Guardar cambios" at bounding box center [1248, 301] width 97 height 12
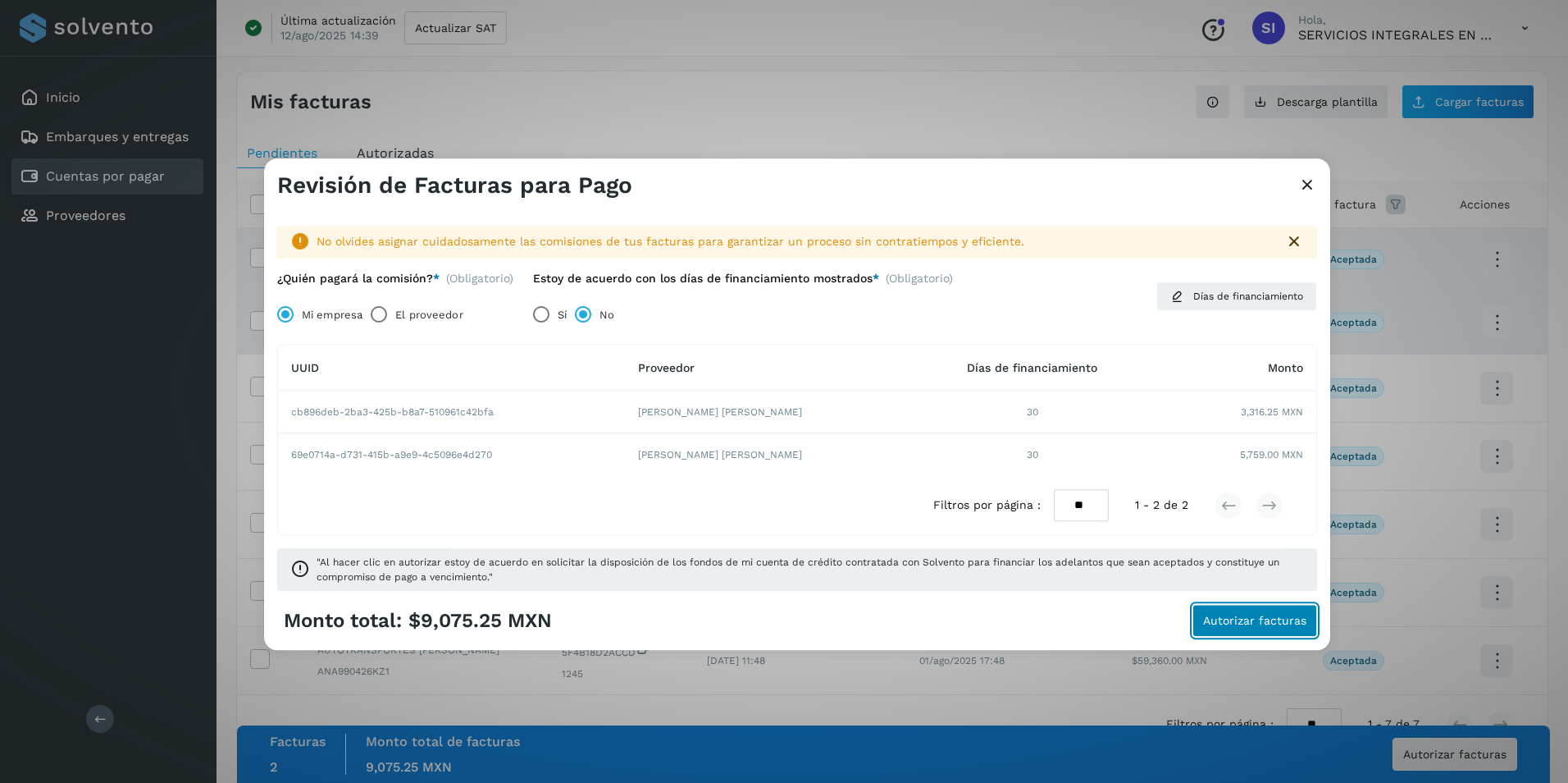
click at [1242, 621] on span "Autorizar facturas" at bounding box center [1254, 622] width 104 height 12
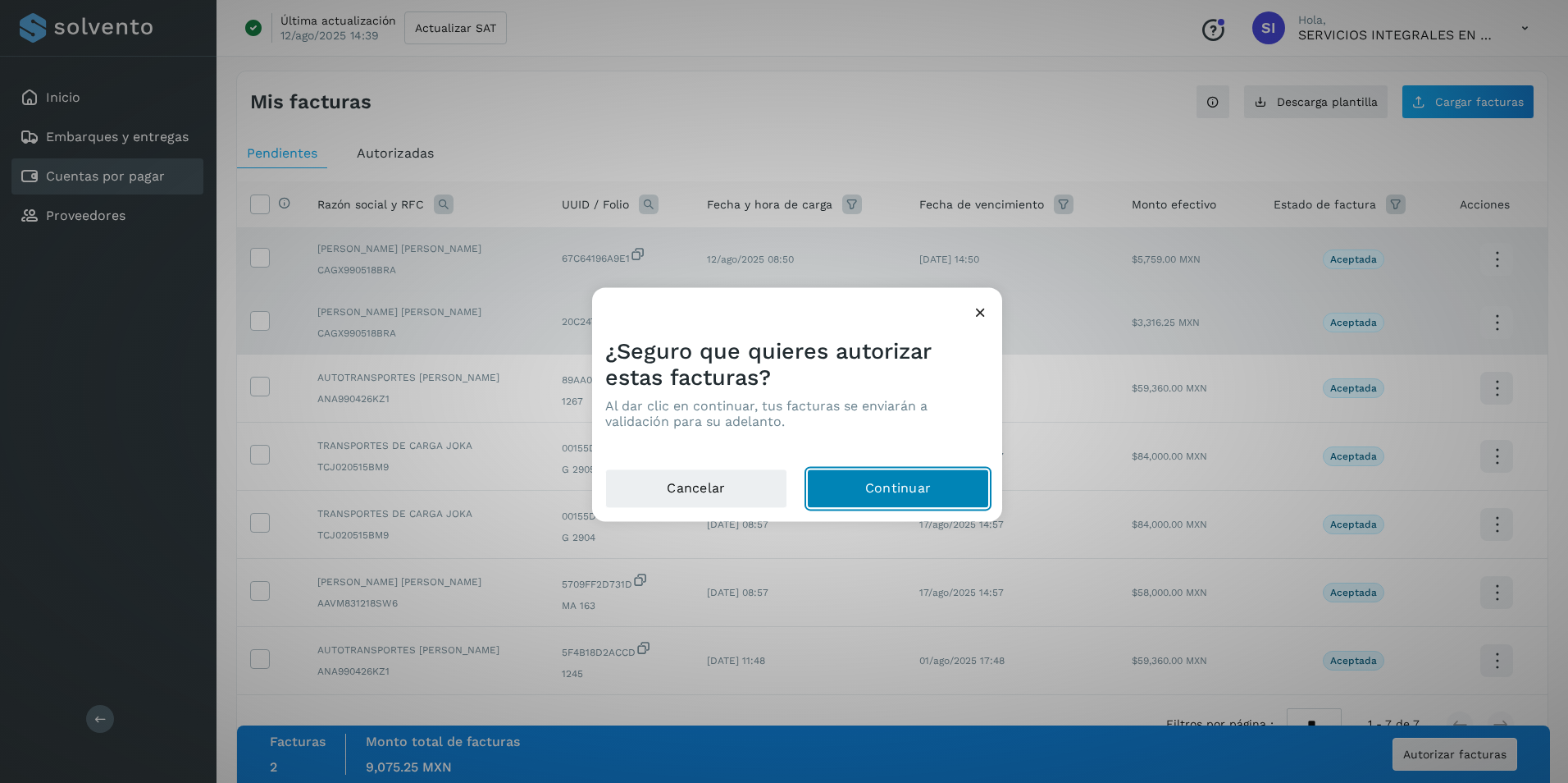
click at [899, 493] on button "Continuar" at bounding box center [898, 489] width 182 height 39
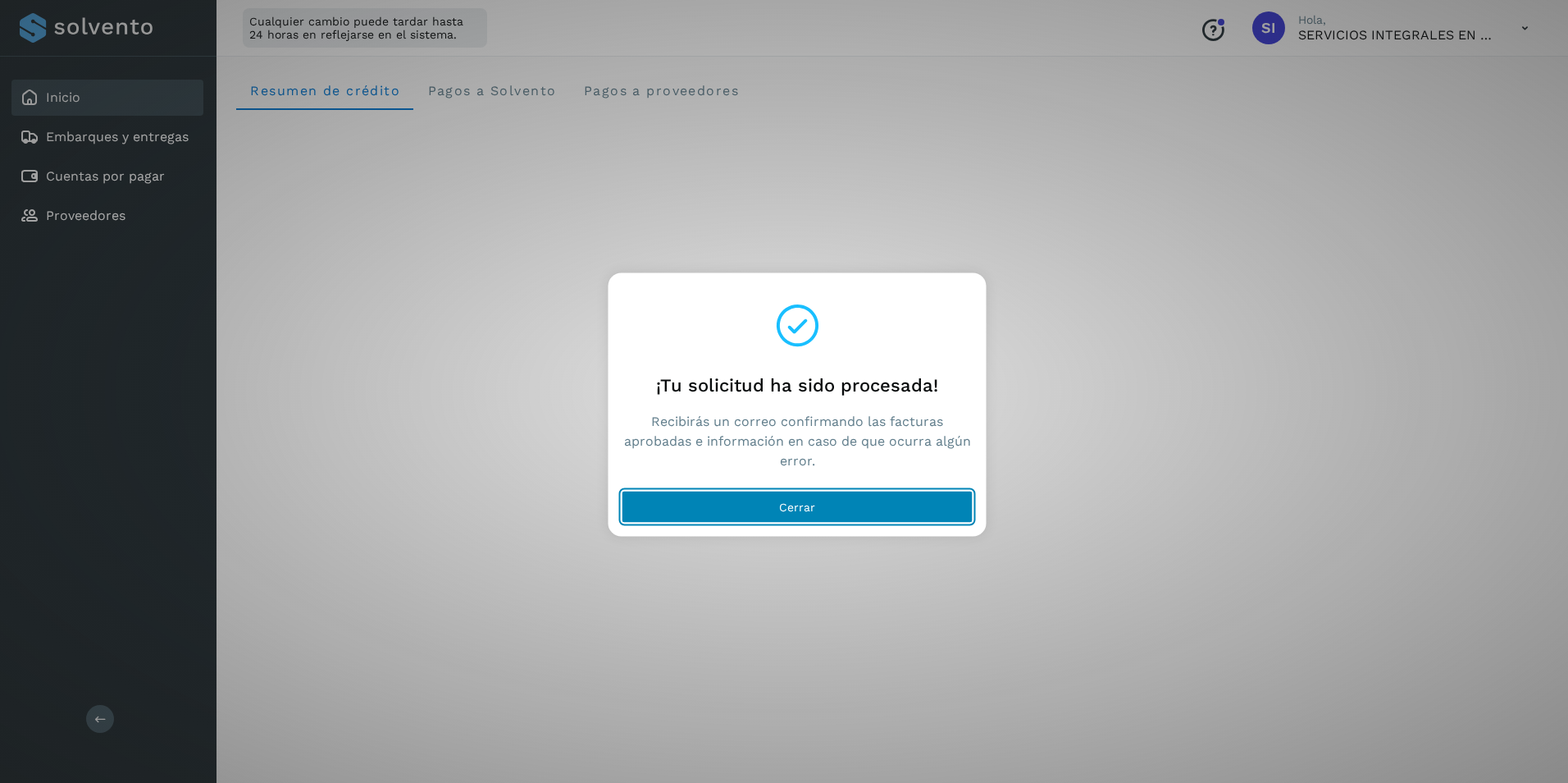
click at [782, 505] on span "Cerrar" at bounding box center [796, 507] width 36 height 12
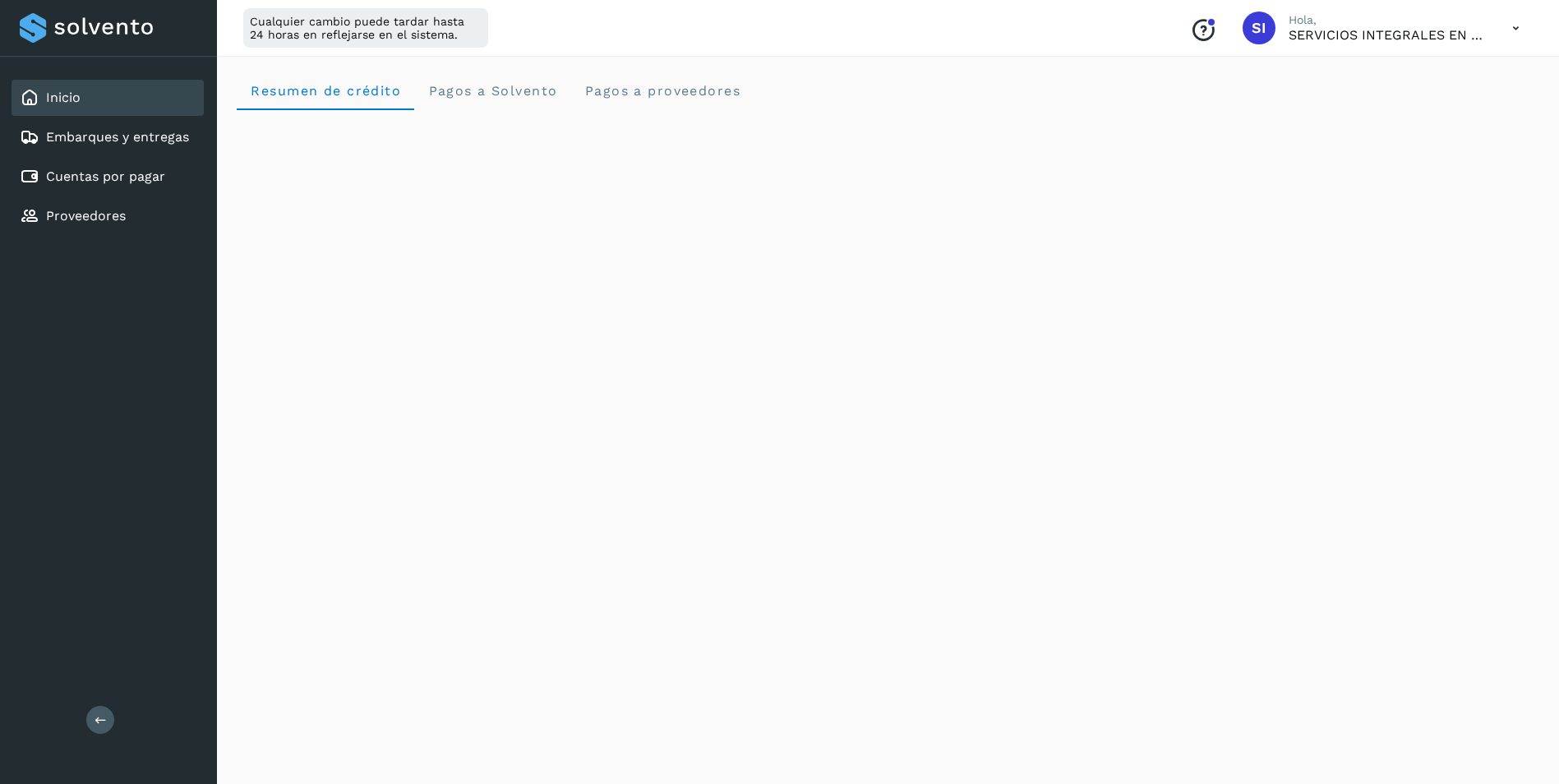
click at [1508, 26] on icon at bounding box center [1516, 28] width 33 height 33
click at [1415, 107] on div "Cerrar sesión" at bounding box center [1435, 106] width 196 height 31
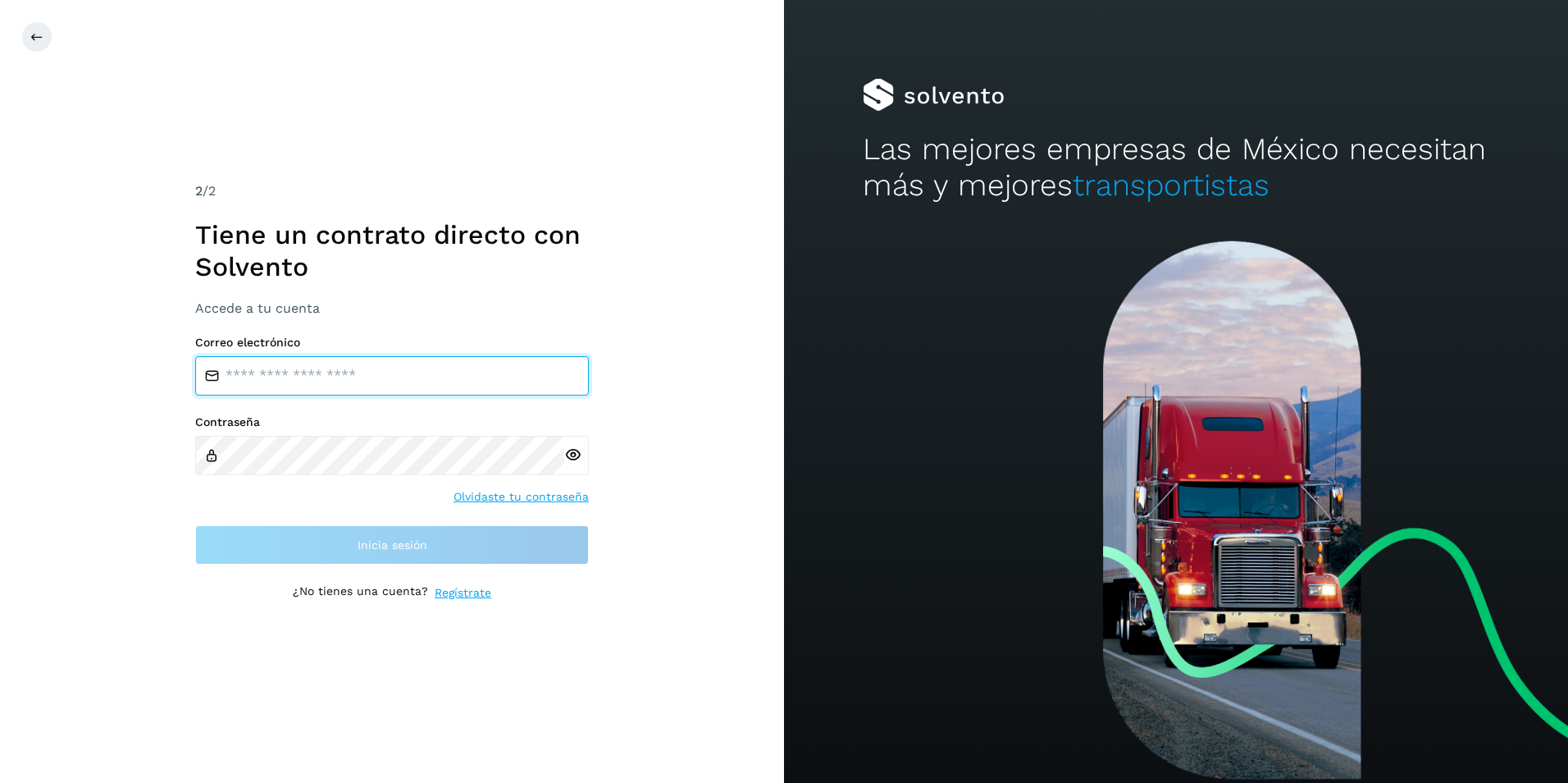
type input "**********"
